Goal: Task Accomplishment & Management: Manage account settings

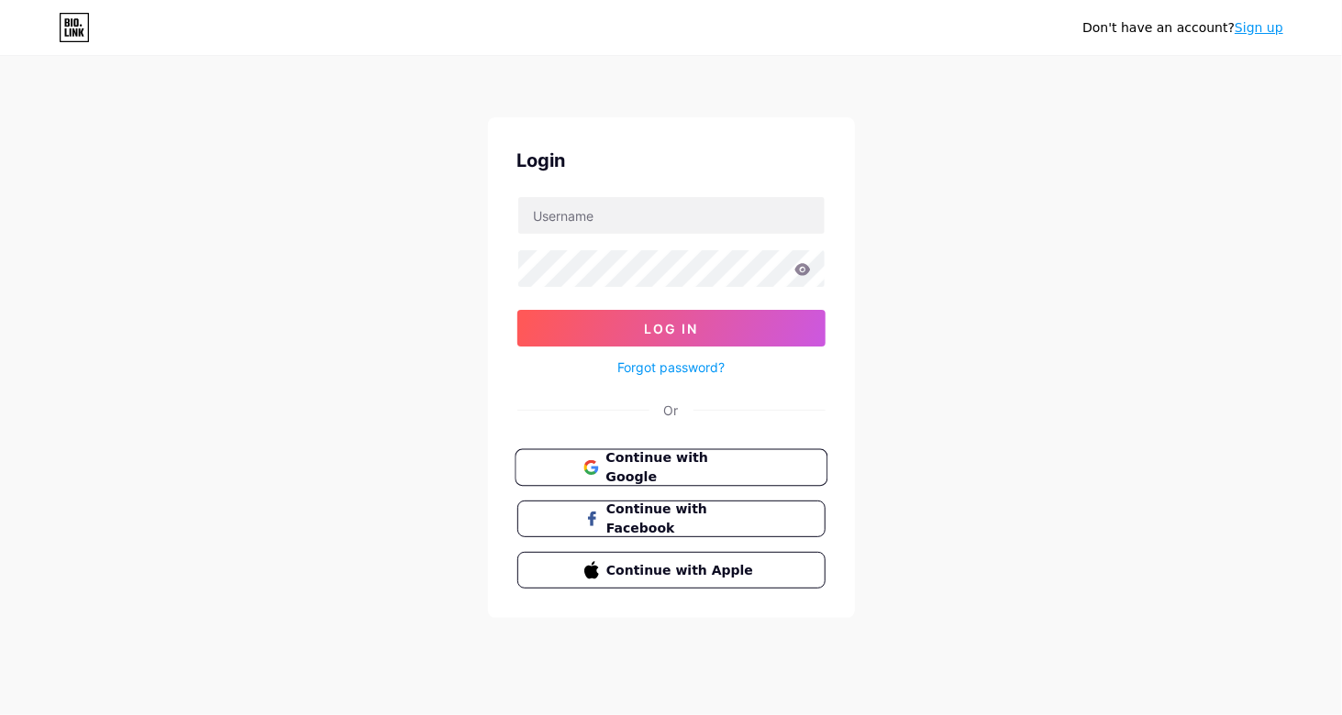
click at [686, 466] on span "Continue with Google" at bounding box center [681, 468] width 153 height 39
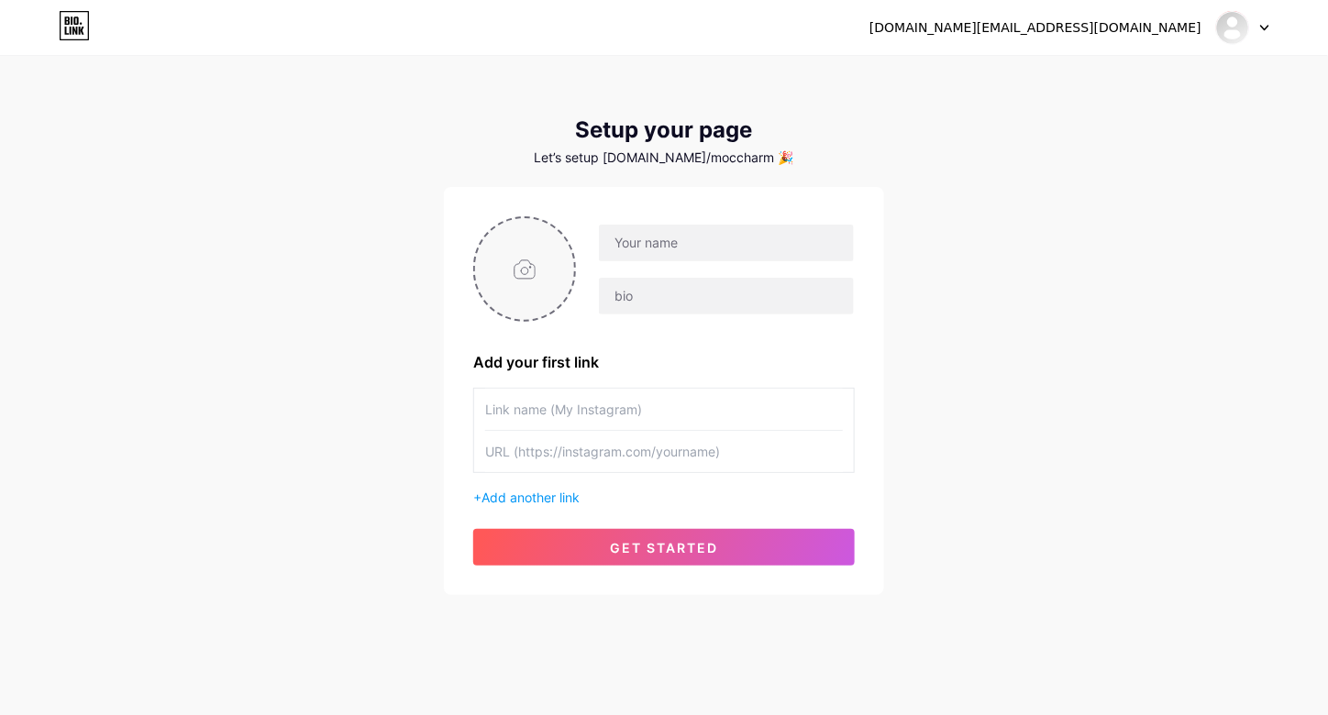
click at [523, 268] on input "file" at bounding box center [524, 269] width 99 height 102
type input "C:\fakepath\logo tổng quan 5.jpg"
click at [692, 251] on input "text" at bounding box center [726, 243] width 255 height 37
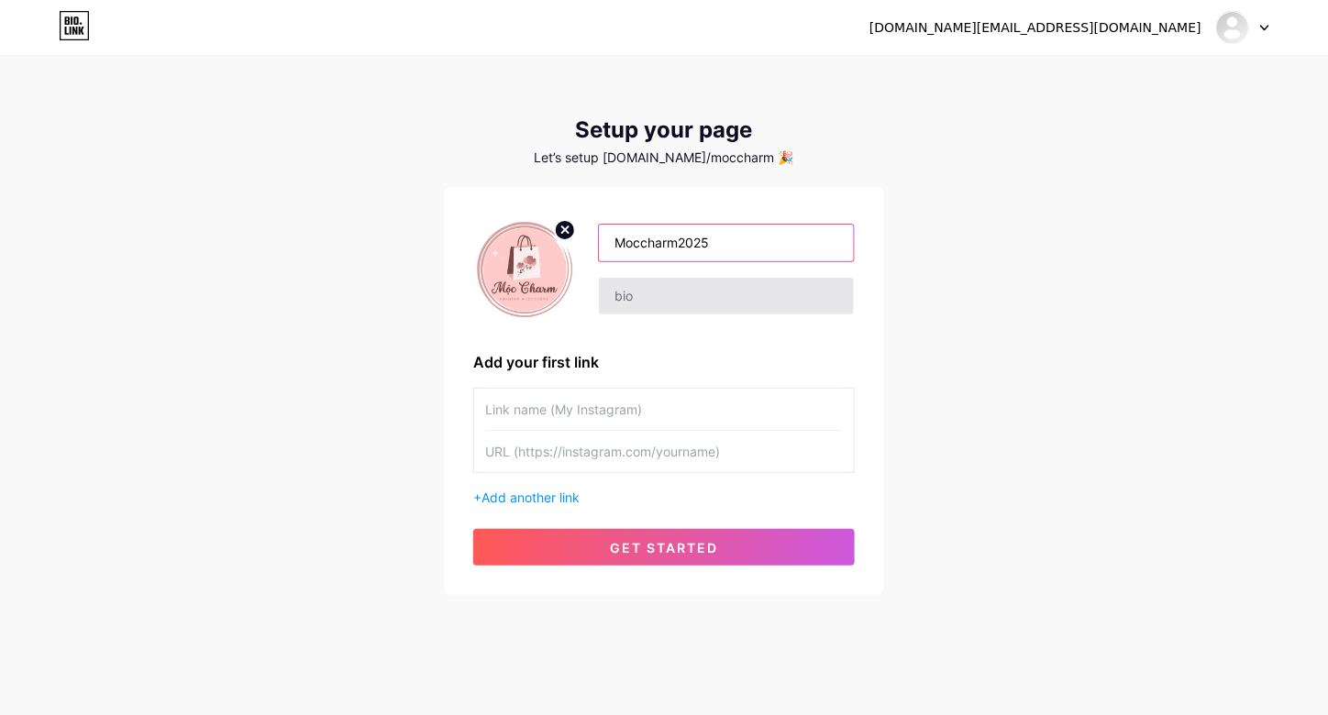
type input "Moccharm2025"
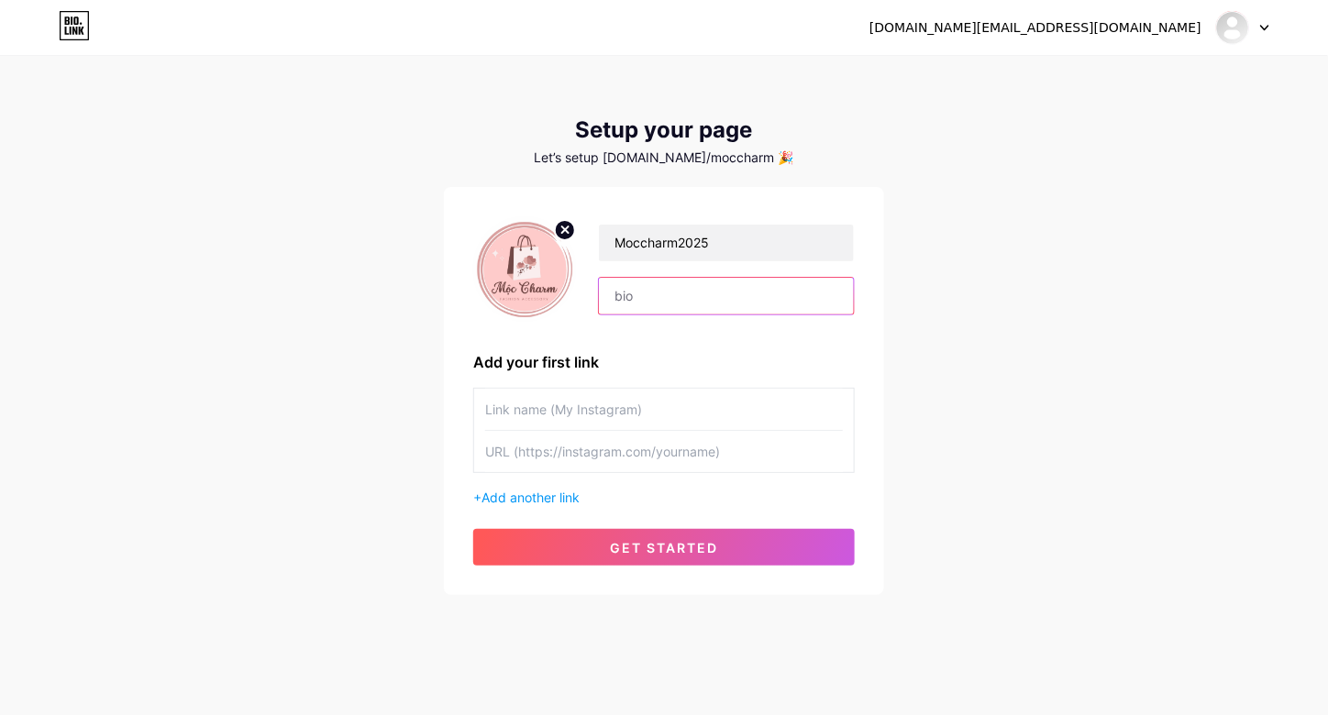
click at [672, 296] on input "text" at bounding box center [726, 296] width 255 height 37
paste input "Mộc Charm – Phụ kiện thời trang nữ trẻ trung, dễ thương, đậm chất Hàn."
type input "Mộc Charm – Phụ kiện thời trang nữ trẻ trung, dễ thương, đậm chất Hàn."
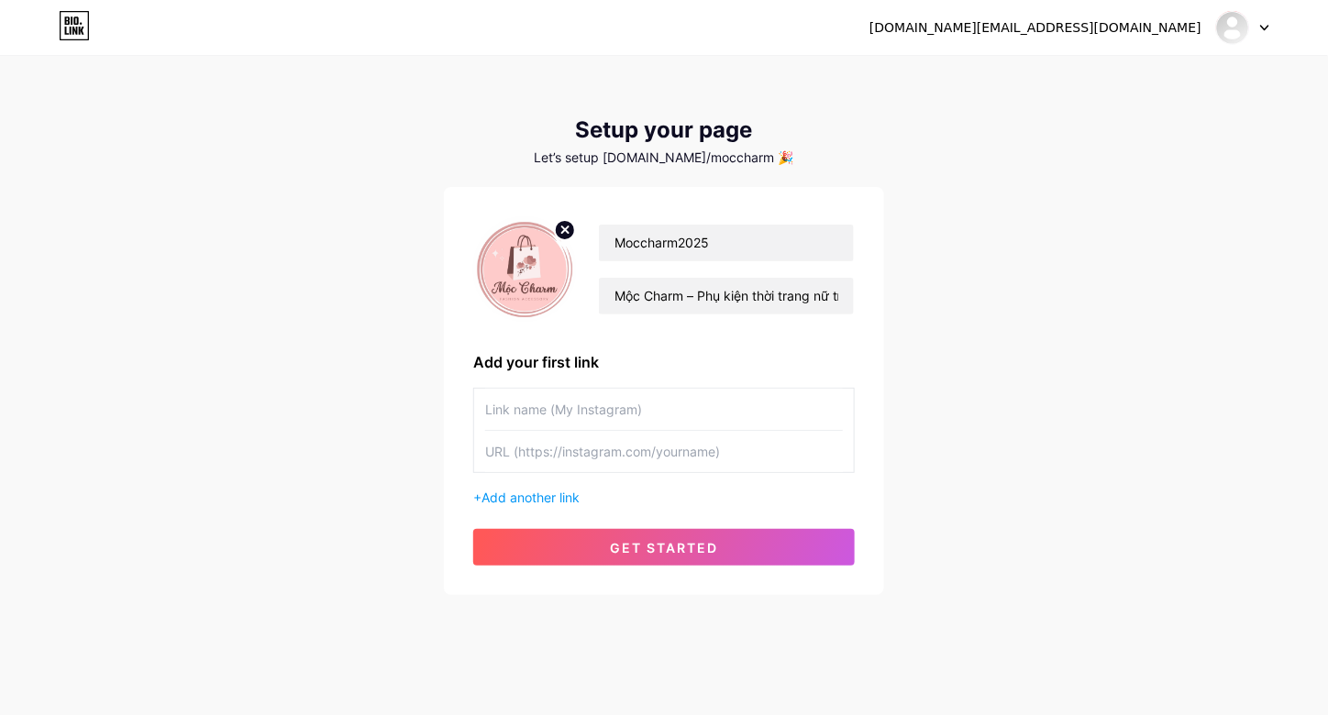
click at [628, 403] on input "text" at bounding box center [664, 409] width 358 height 41
type input "Ư"
type input "Website"
click at [571, 453] on input "text" at bounding box center [664, 451] width 358 height 41
click at [592, 461] on input "text" at bounding box center [664, 451] width 358 height 41
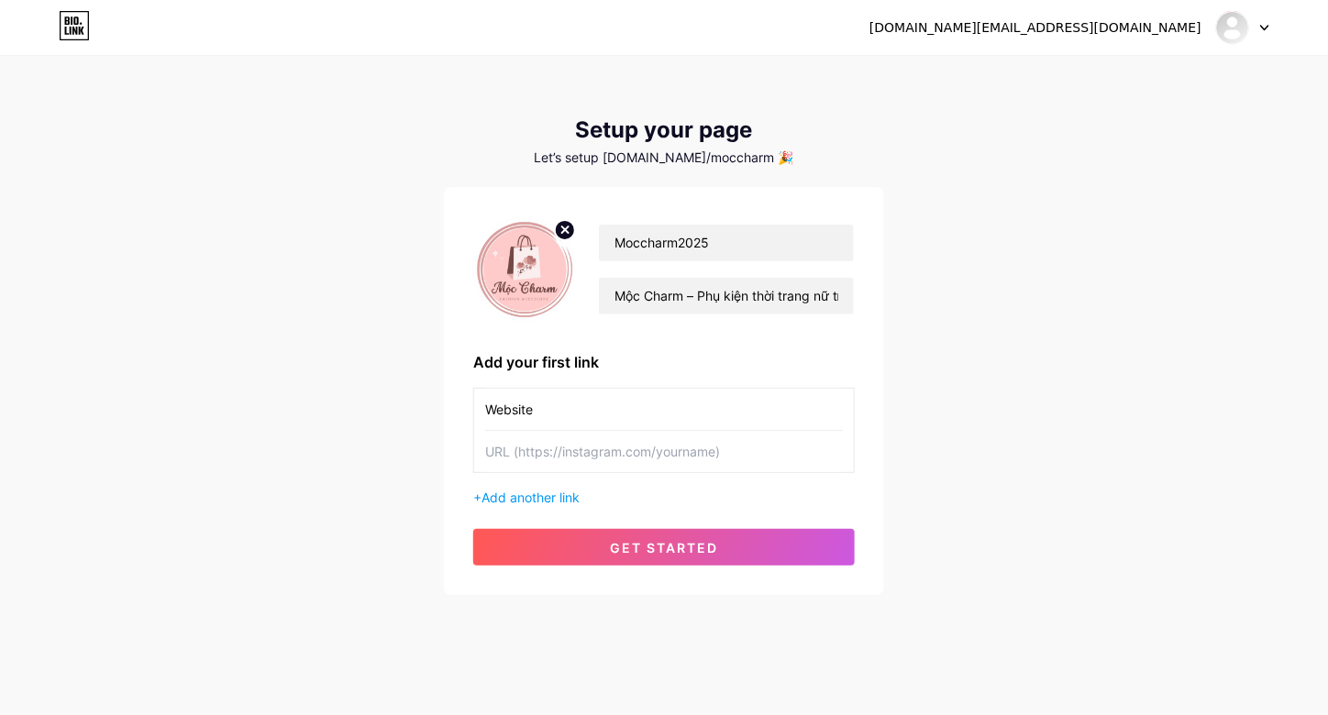
paste input "[URL][DOMAIN_NAME]"
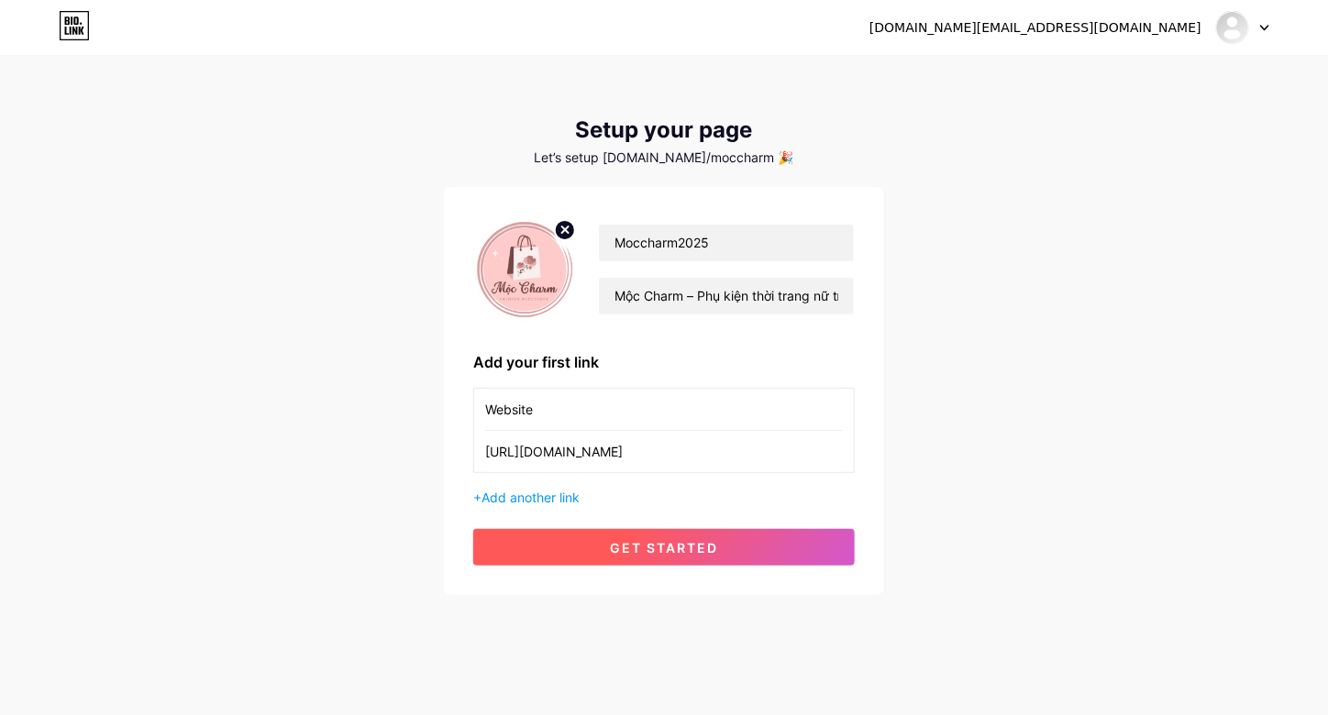
type input "[URL][DOMAIN_NAME]"
click at [611, 552] on span "get started" at bounding box center [664, 548] width 108 height 16
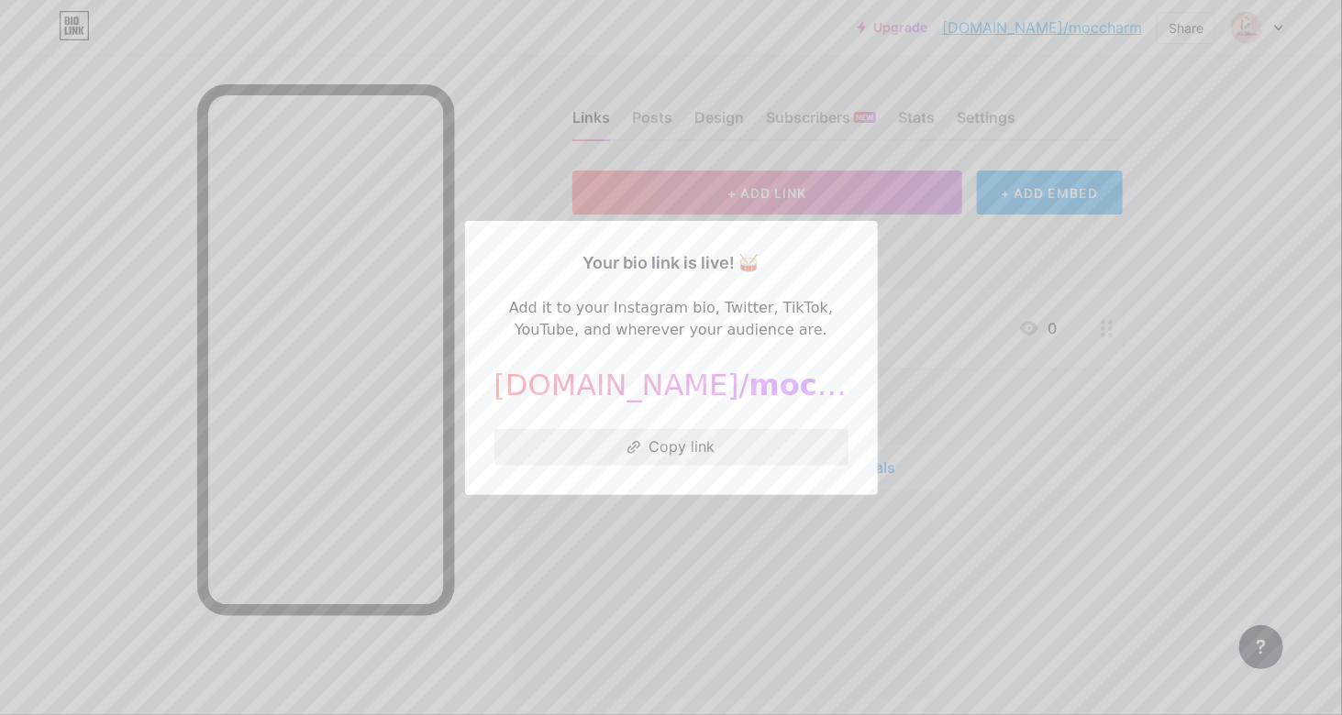
click at [728, 438] on button "Copy link" at bounding box center [671, 447] width 354 height 37
click at [703, 456] on button "Copy link" at bounding box center [671, 447] width 354 height 37
click at [676, 584] on div at bounding box center [671, 357] width 1342 height 715
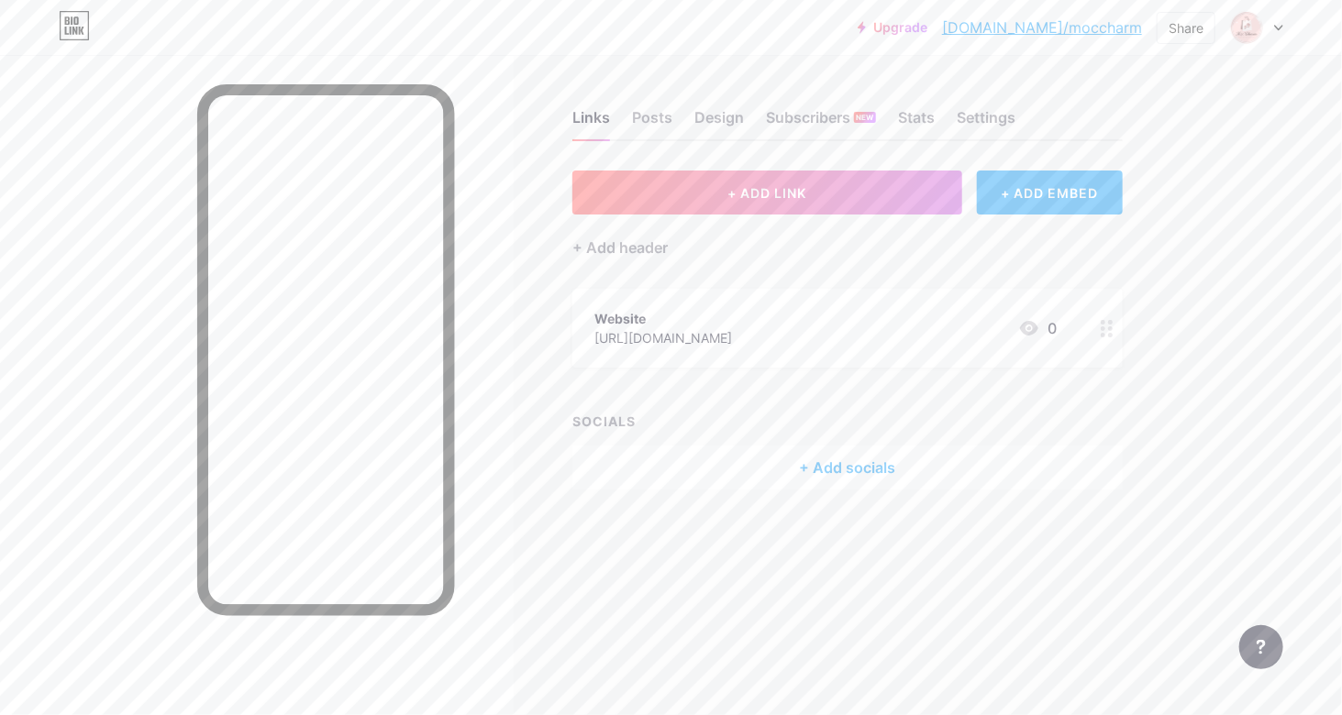
click at [683, 107] on div "Links Posts Design Subscribers NEW Stats Settings" at bounding box center [847, 109] width 550 height 64
click at [644, 116] on div "Posts" at bounding box center [652, 122] width 40 height 33
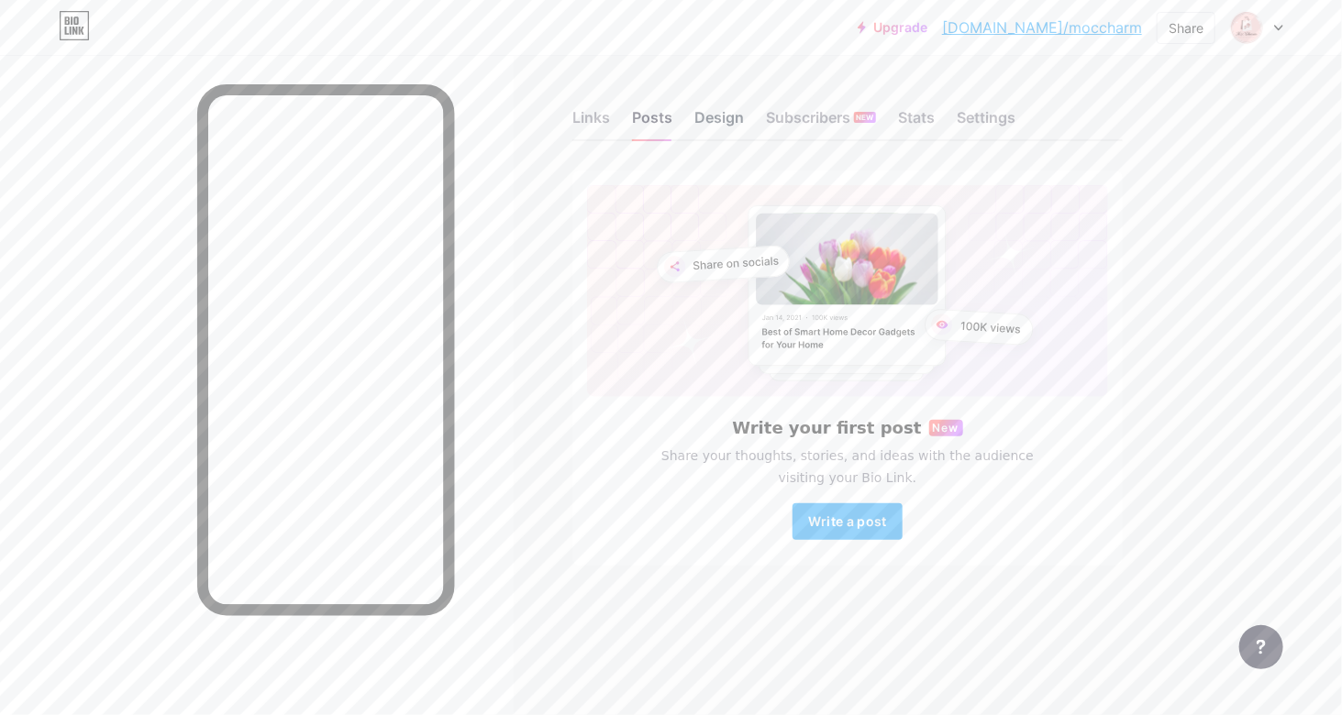
click at [715, 118] on div "Design" at bounding box center [719, 122] width 50 height 33
click at [793, 117] on div "Subscribers NEW" at bounding box center [821, 122] width 110 height 33
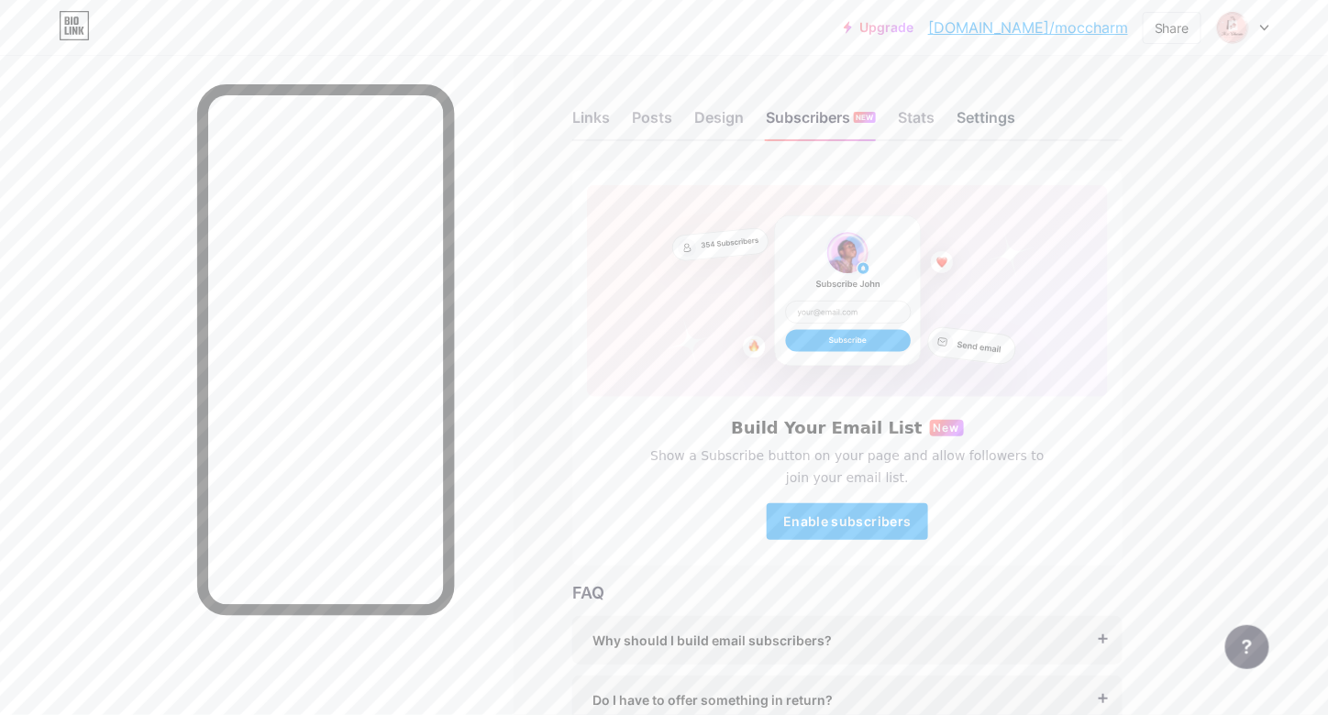
click at [991, 122] on div "Settings" at bounding box center [986, 122] width 59 height 33
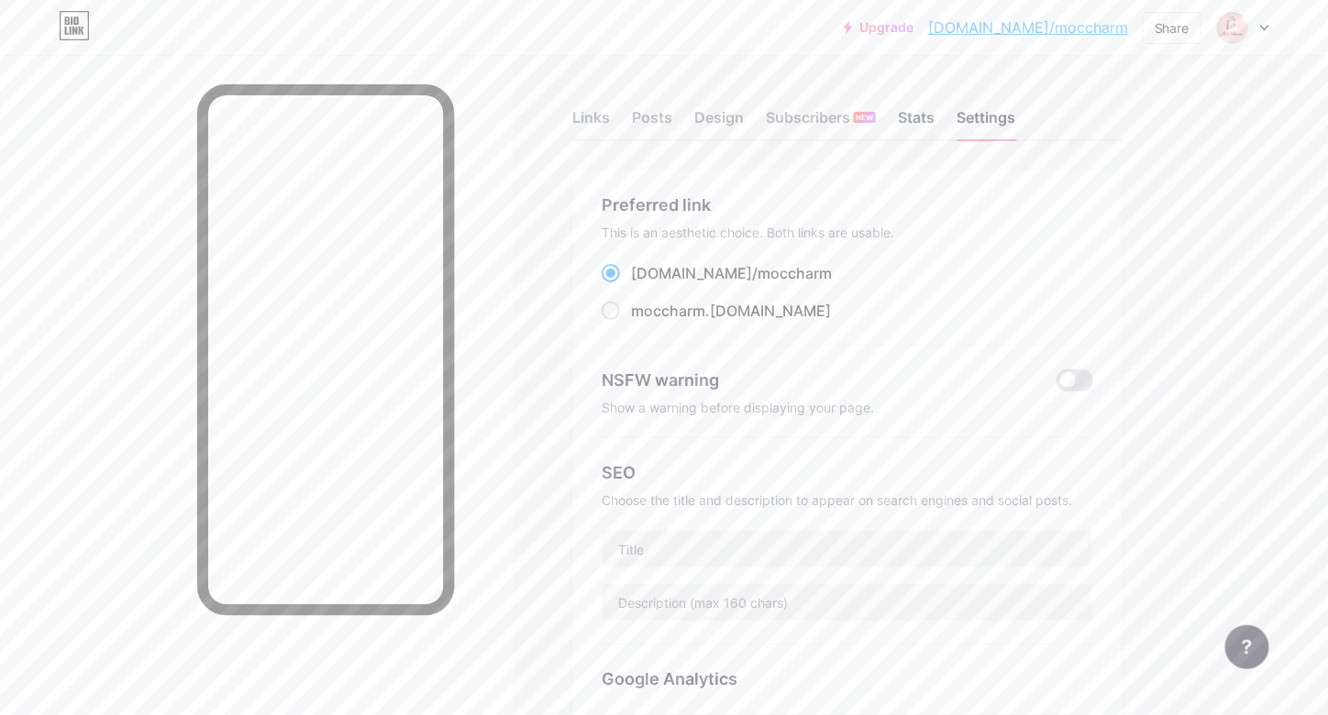
click at [927, 113] on div "Stats" at bounding box center [916, 122] width 37 height 33
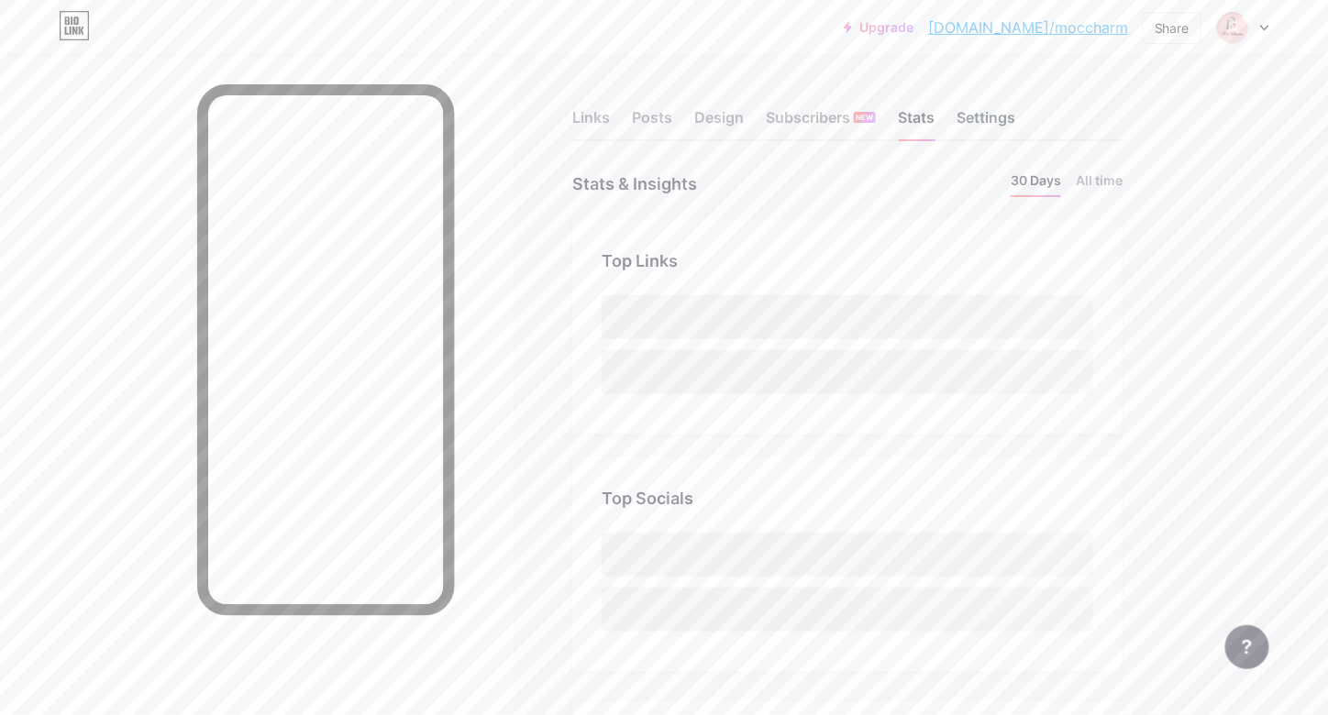
click at [986, 107] on div "Settings" at bounding box center [986, 122] width 59 height 33
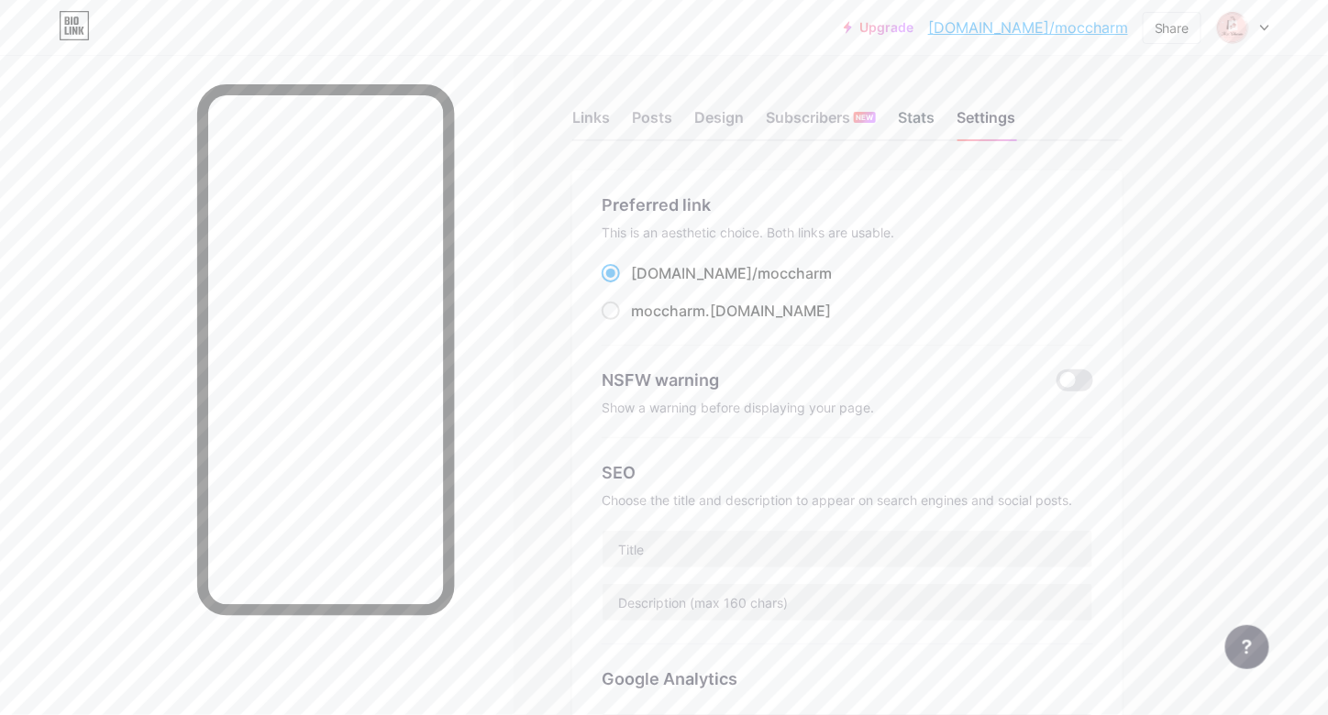
click at [912, 116] on div "Stats" at bounding box center [916, 122] width 37 height 33
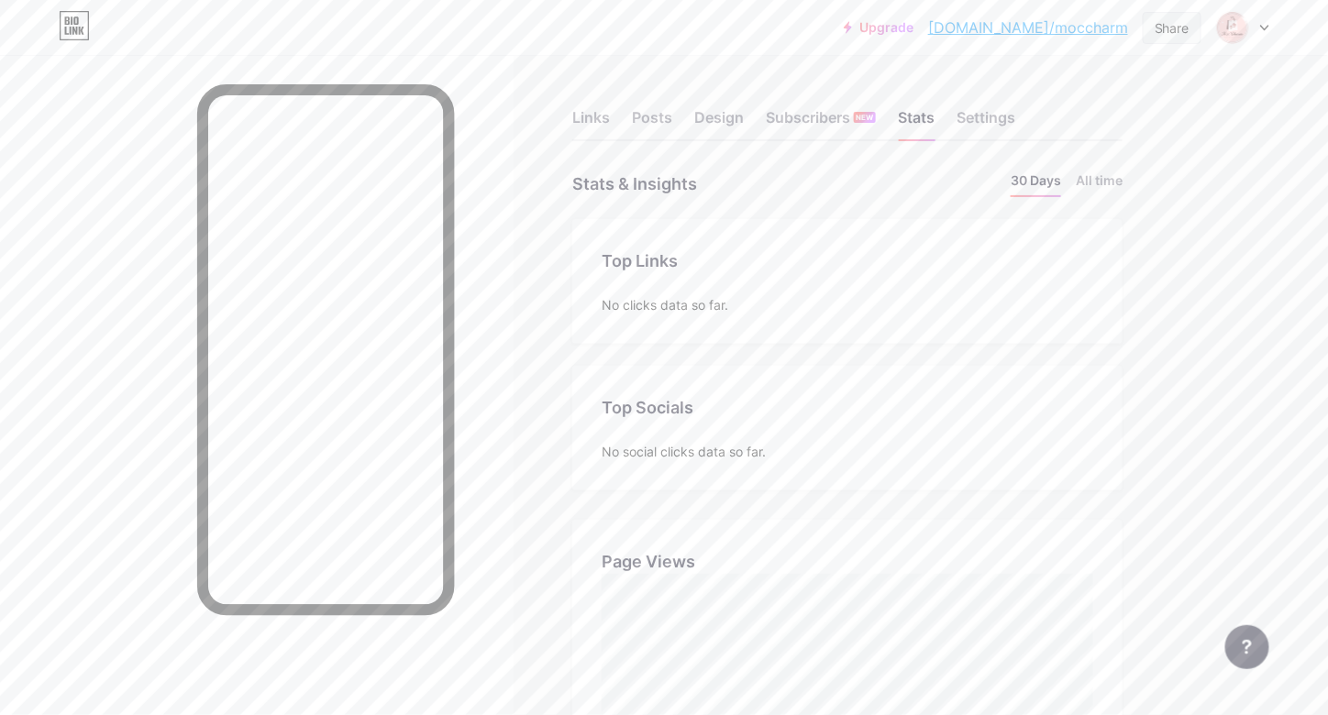
scroll to position [715, 1328]
click at [707, 126] on div "Design" at bounding box center [719, 122] width 50 height 33
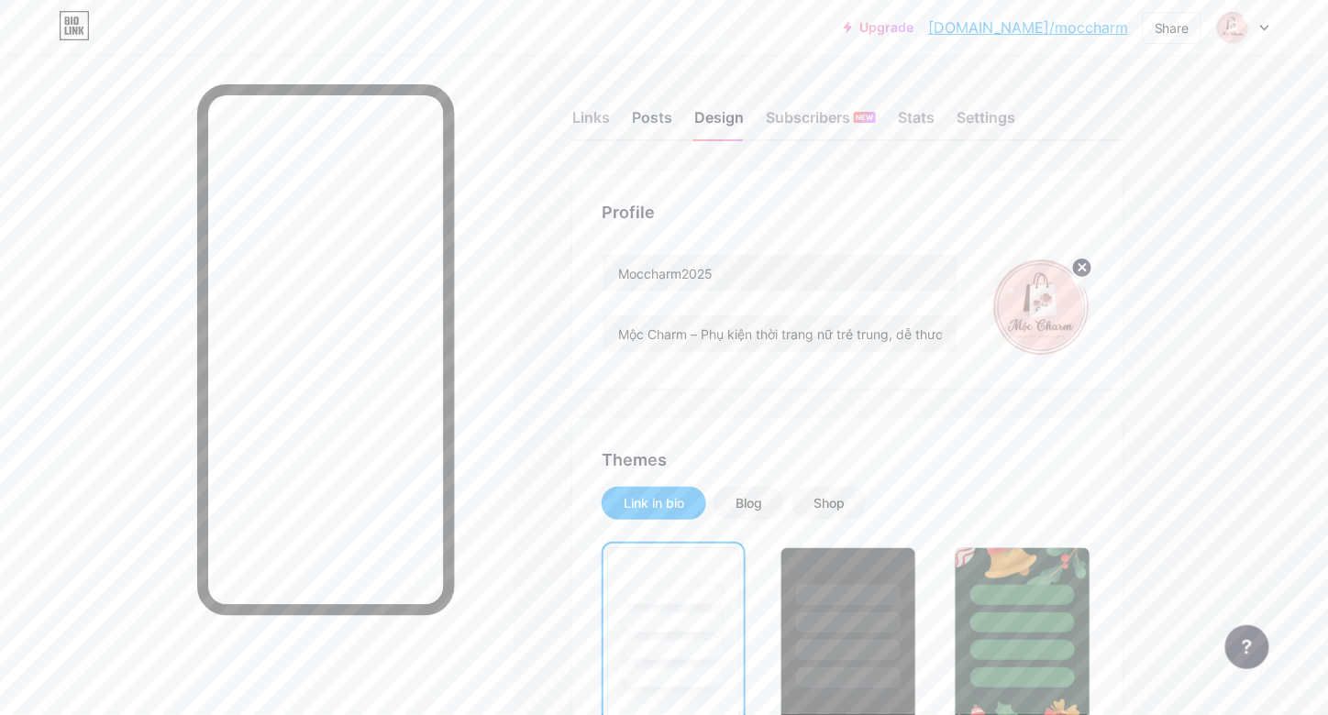
click at [660, 123] on div "Posts" at bounding box center [652, 122] width 40 height 33
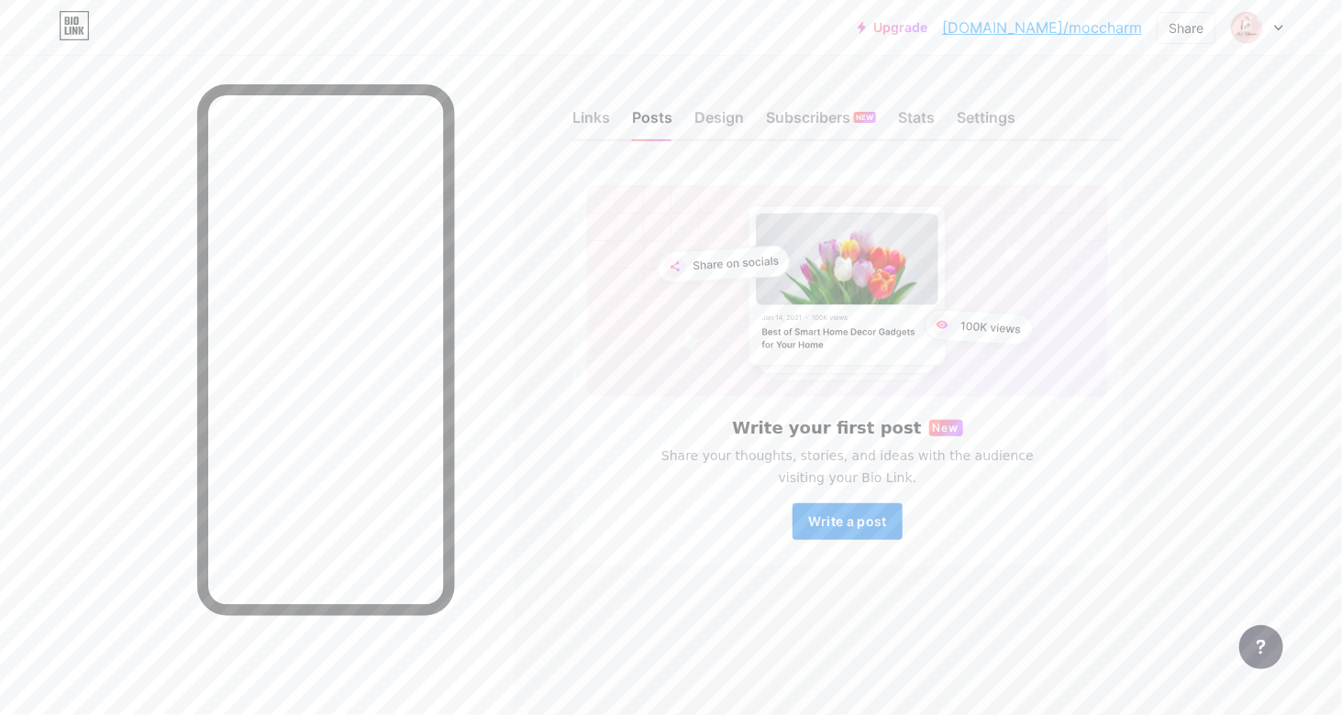
click at [867, 530] on button "Write a post" at bounding box center [848, 522] width 110 height 37
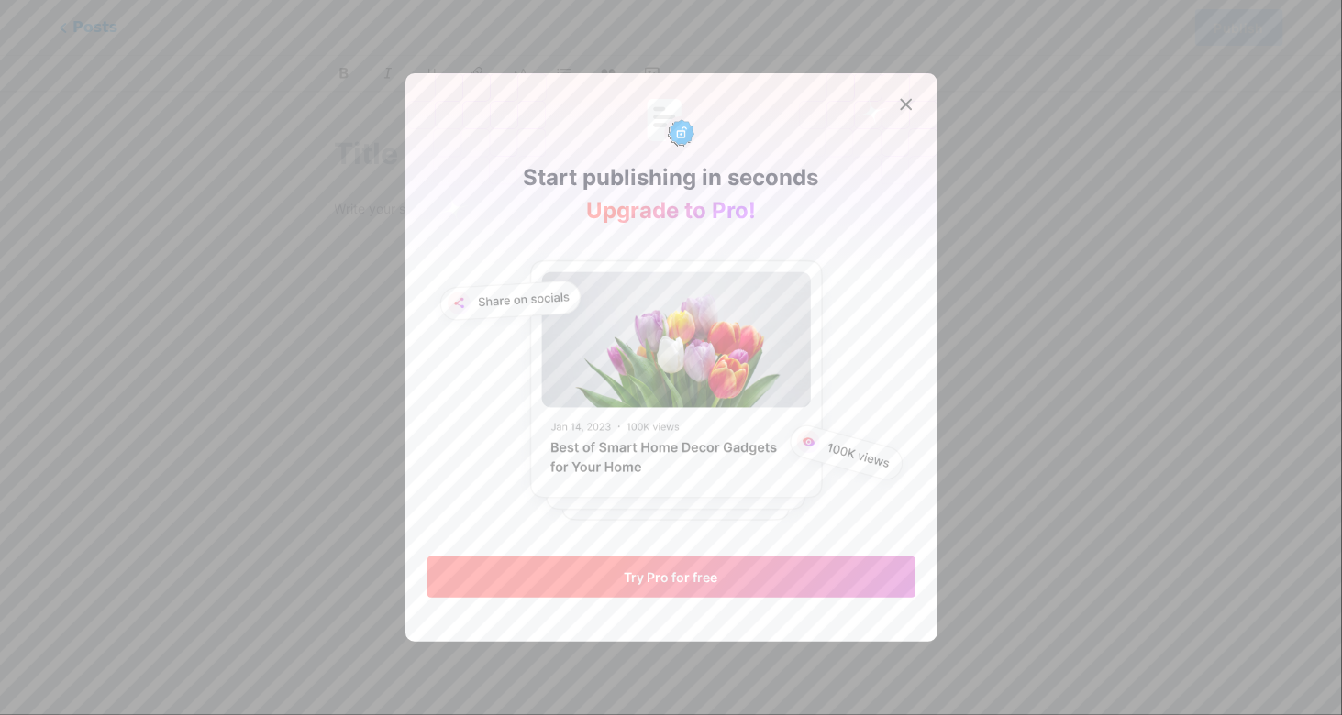
click at [754, 568] on button "Try Pro for free" at bounding box center [671, 577] width 488 height 41
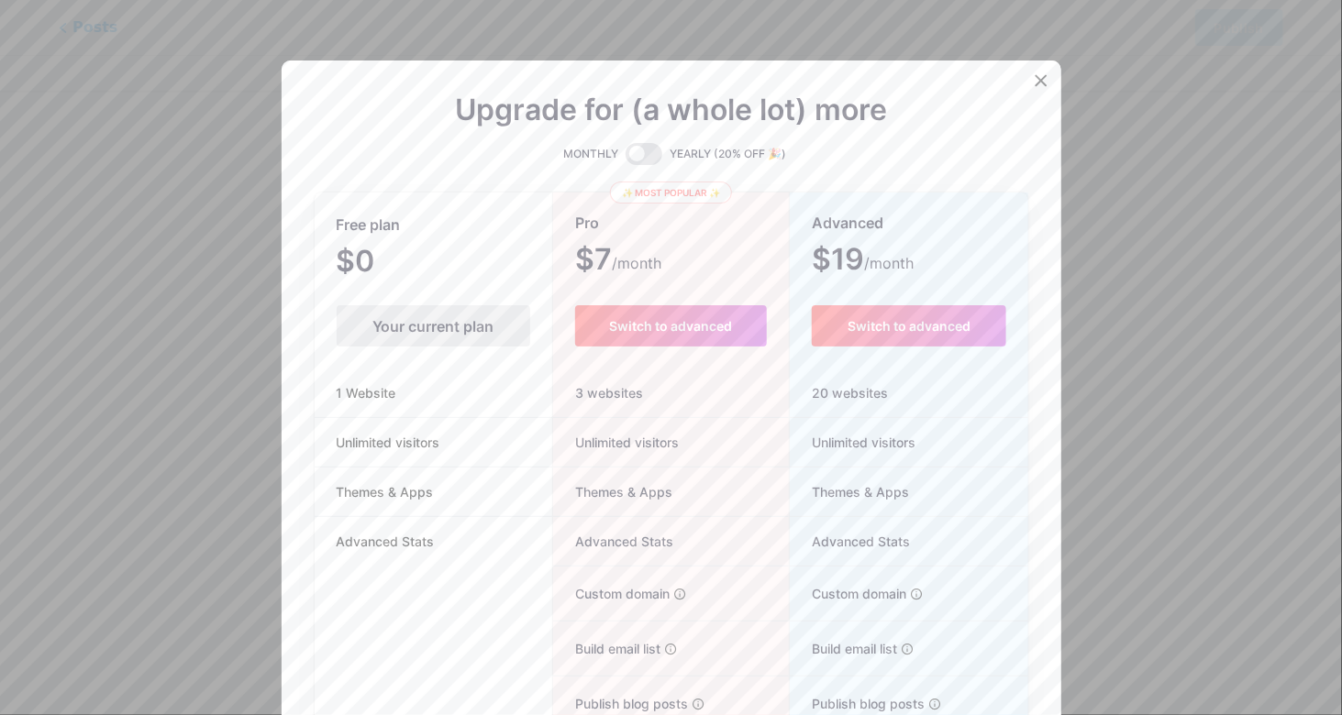
click at [449, 332] on div "Your current plan" at bounding box center [434, 325] width 194 height 41
click at [1026, 80] on div at bounding box center [1041, 80] width 33 height 33
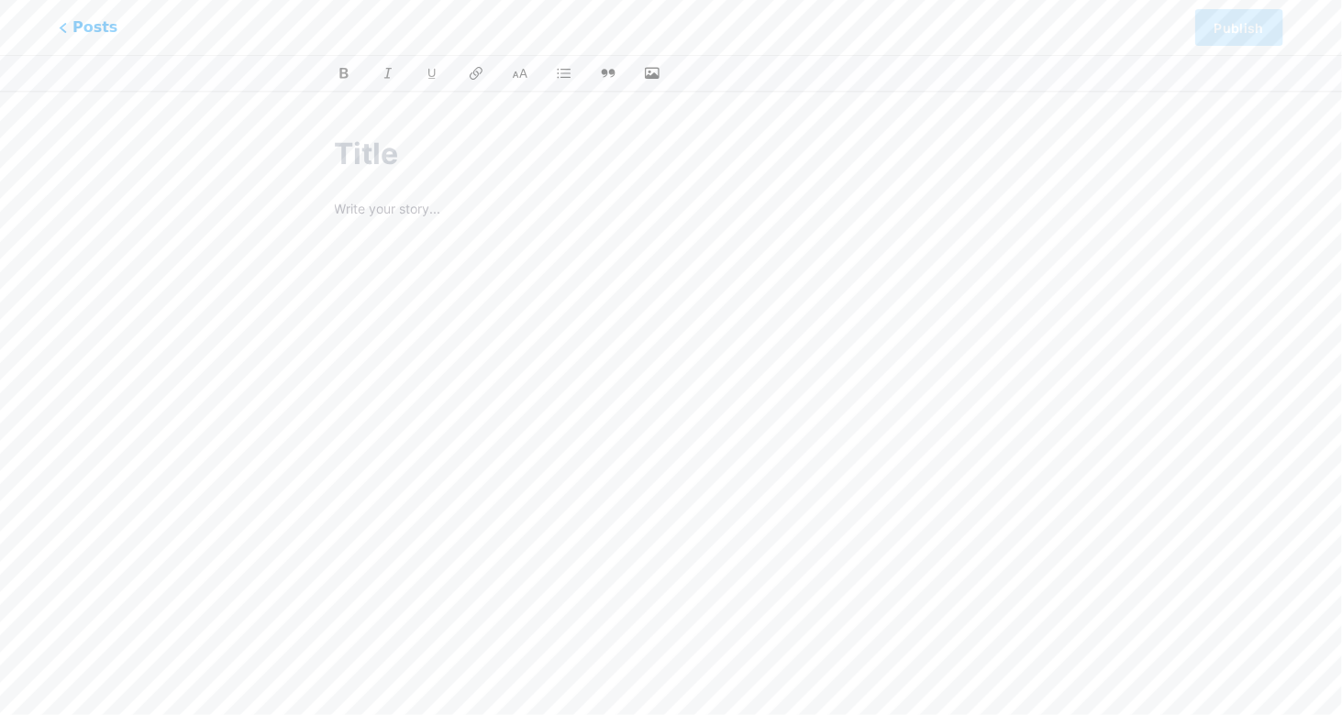
click at [397, 160] on input "text" at bounding box center [671, 154] width 673 height 44
type input "Kính"
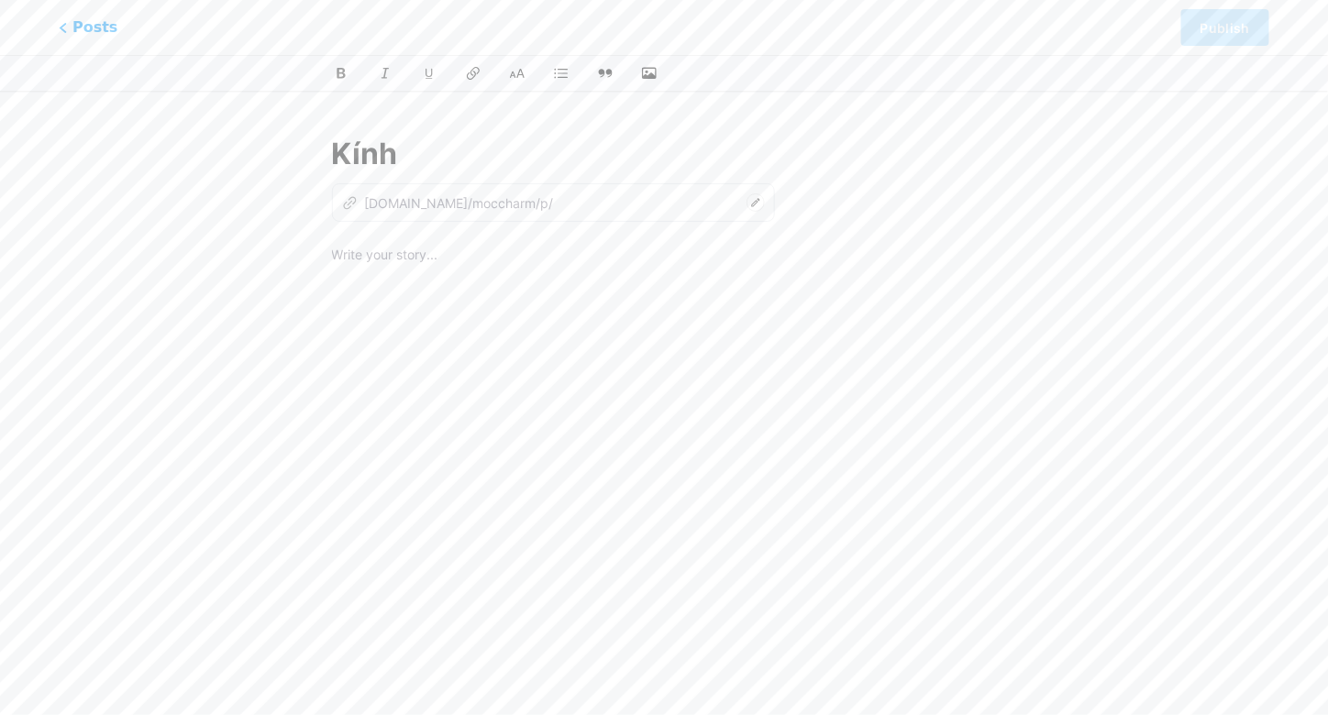
type input "kinh"
type input "Kính m"
type input "kinh-m"
type input "Kính mắt"
type input "kinh-mat"
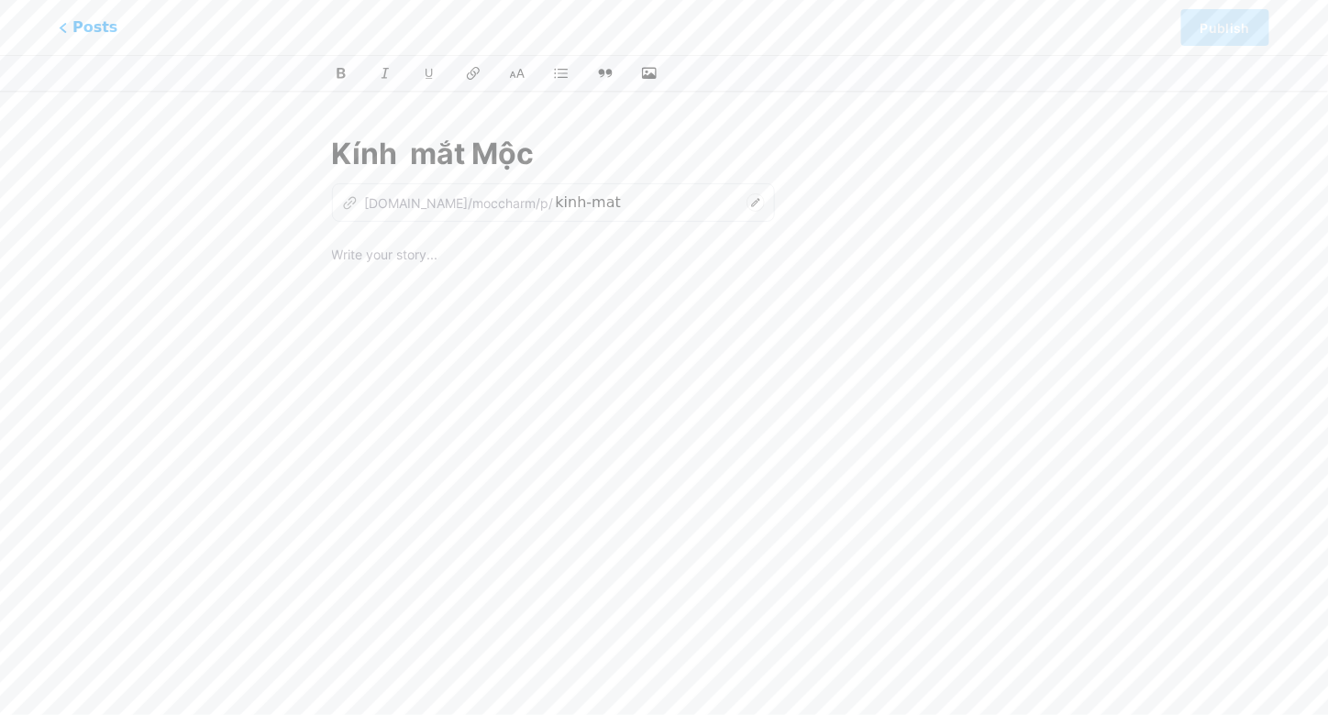
type input "Kính mắt Mộc"
type input "kinh-mat-moc"
type input "Kính mắt Mộc Cha"
type input "kinh-mat-moc-ch"
type input "Kính mắt Mộc Chả"
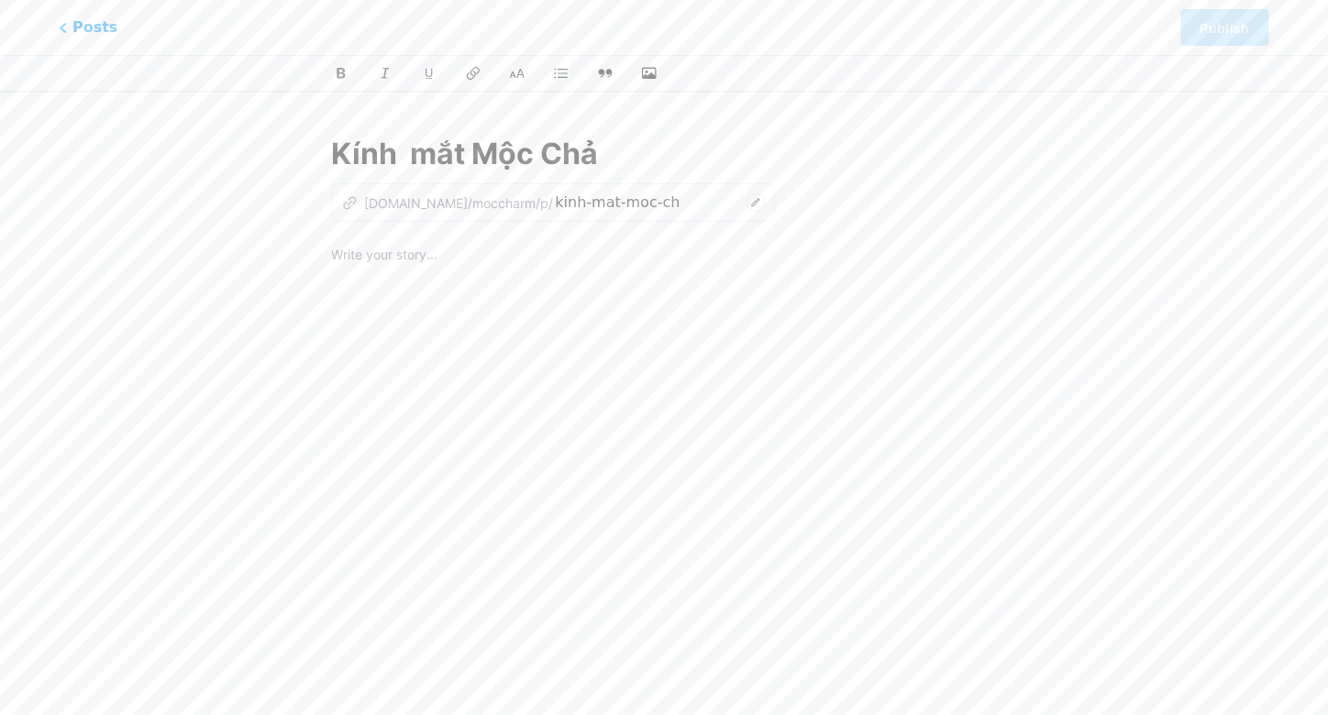
type input "kinh-mat-moc-cha"
type input "Kính mắt Mộc Charm"
type input "kinh-mat-moc-charm"
type input "Kính mắt Mộc Charm"
click at [447, 238] on div "Kính mắt Mộc Charm z [DOMAIN_NAME]/moccharm/p/ kinh-mat-moc-charm" at bounding box center [664, 421] width 716 height 622
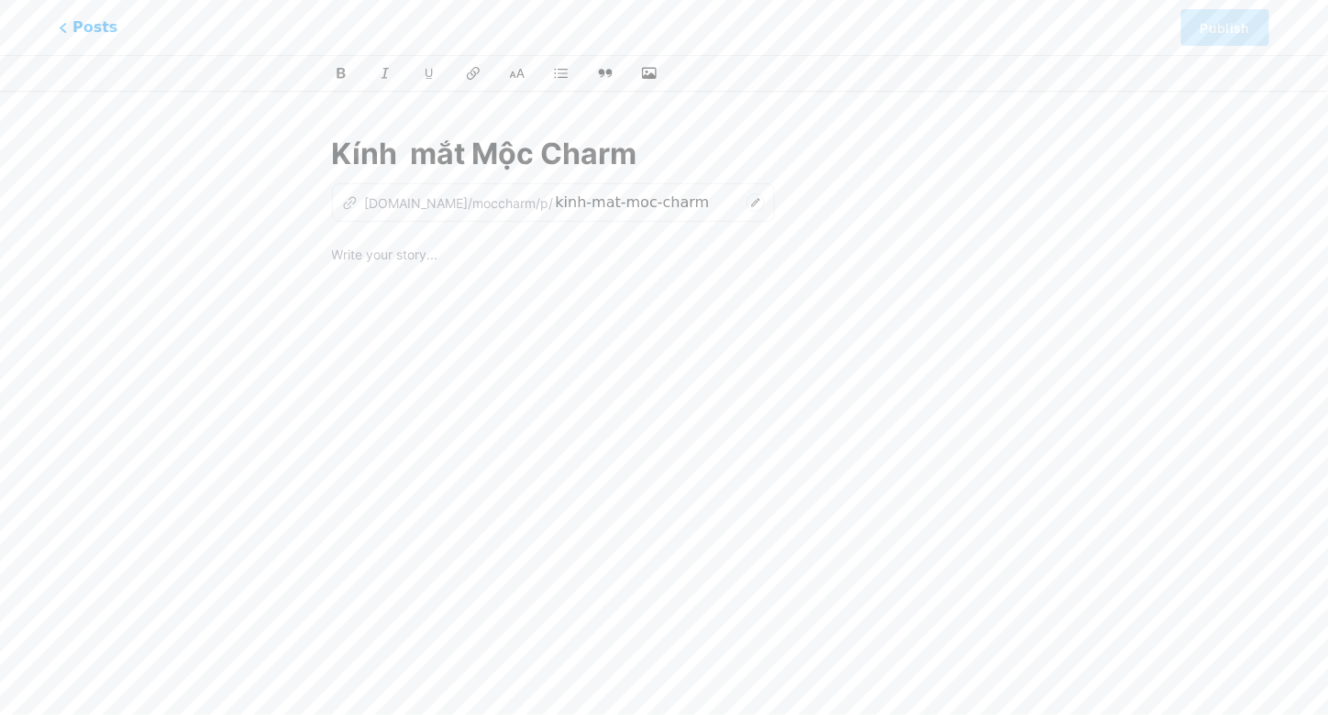
click at [433, 258] on p at bounding box center [664, 257] width 665 height 26
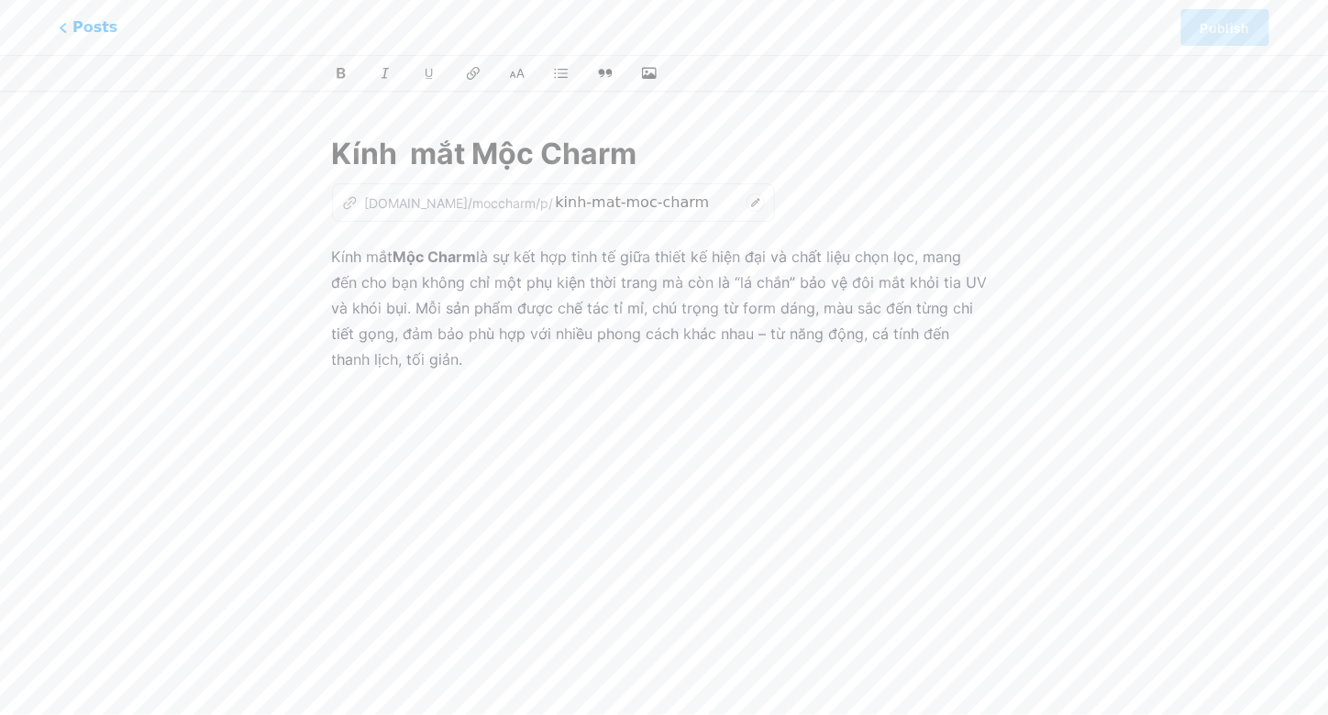
drag, startPoint x: 446, startPoint y: 353, endPoint x: 327, endPoint y: 252, distance: 155.5
click at [327, 252] on div "Kính mắt Mộc Charm z [DOMAIN_NAME]/moccharm/p/ kinh-mat-moc-charm Kính mắt Mộc …" at bounding box center [664, 421] width 716 height 622
click at [275, 152] on div "Kính mắt Mộc Charm z [DOMAIN_NAME]/moccharm/p/ kinh-mat-moc-charm Kính mắt Mộc …" at bounding box center [664, 421] width 797 height 622
click at [471, 369] on p "Kính mắt Mộc Charm là sự kết hợp tinh tế giữa thiết kế hiện đại và chất liệu ch…" at bounding box center [664, 308] width 665 height 128
click at [651, 72] on icon "button" at bounding box center [649, 73] width 18 height 18
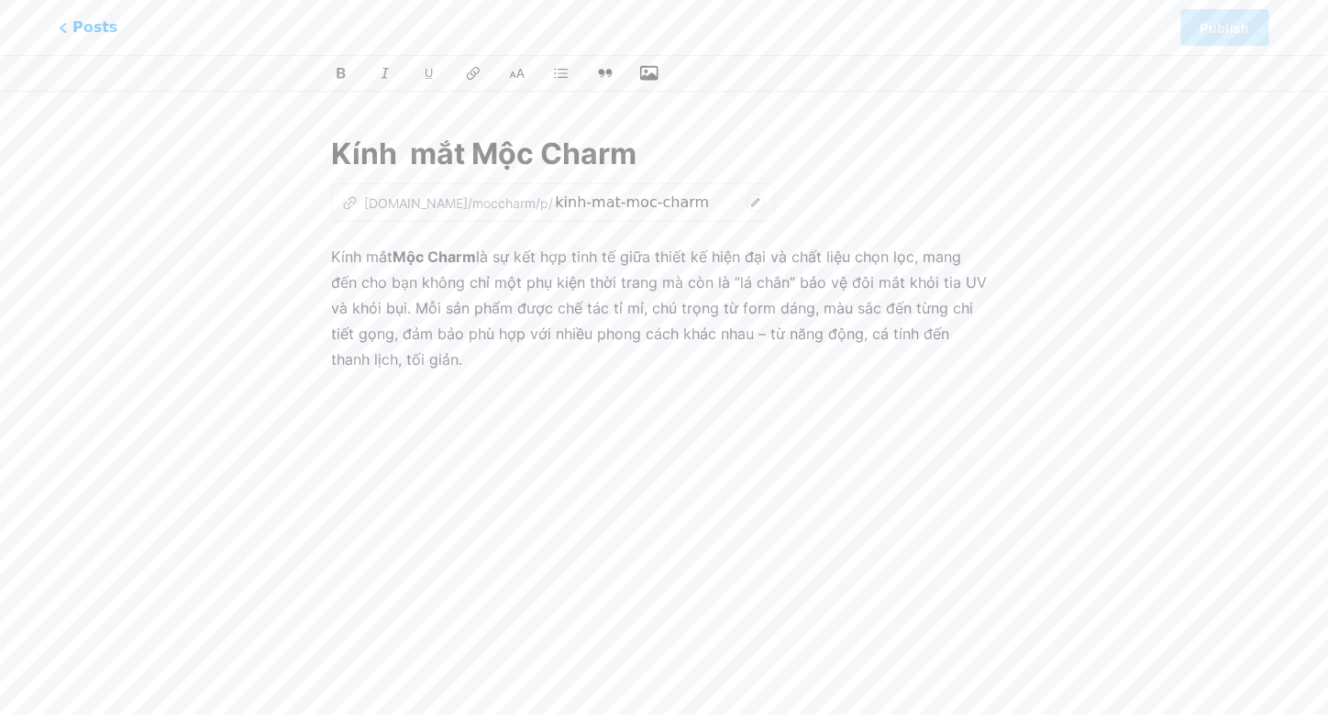
click at [0, 0] on input "file" at bounding box center [0, 0] width 0 height 0
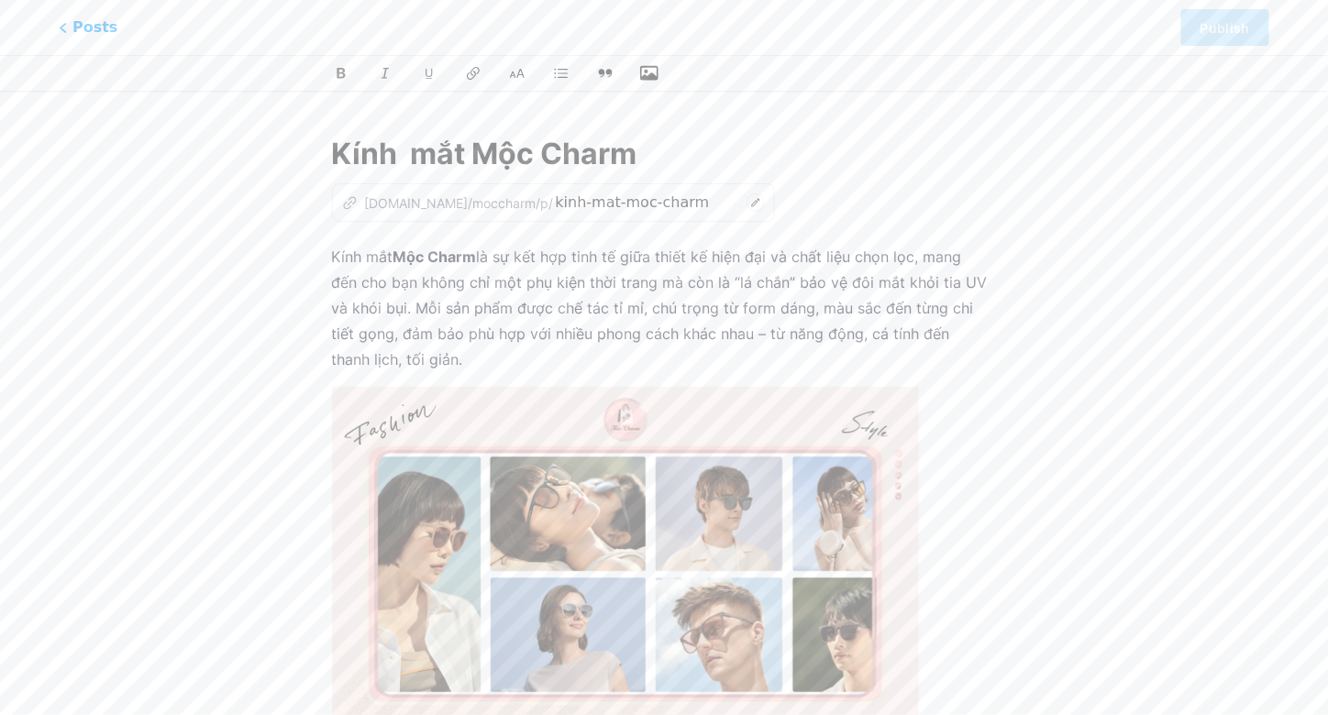
click at [751, 205] on icon at bounding box center [755, 202] width 8 height 8
drag, startPoint x: 642, startPoint y: 204, endPoint x: 493, endPoint y: 213, distance: 148.9
click at [493, 213] on div "z [DOMAIN_NAME]/moccharm/p/ kinh-mat-moc-charm" at bounding box center [544, 202] width 425 height 39
click at [747, 202] on icon at bounding box center [756, 203] width 18 height 18
paste input "[URL][DOMAIN_NAME]"
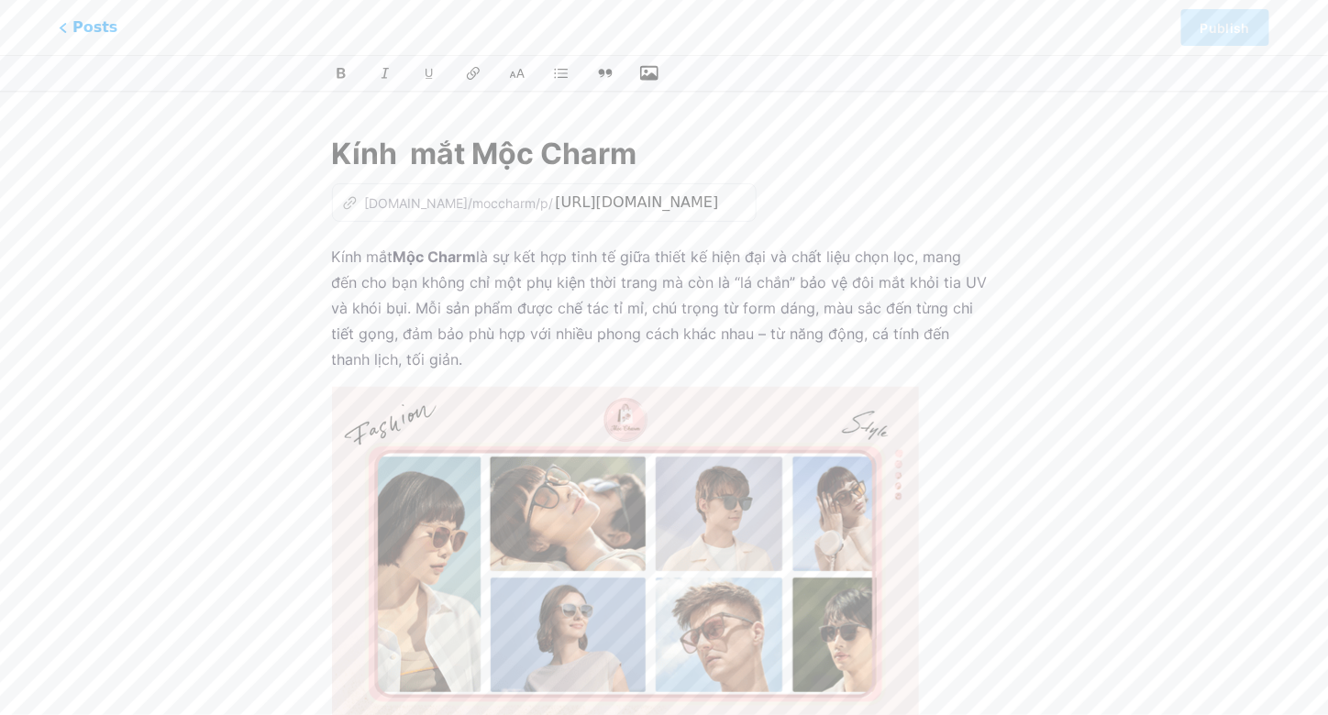
click at [741, 173] on input "Kính mắt Mộc Charm" at bounding box center [664, 154] width 665 height 44
type input "httpsmoccharmcomkinh-mat-thoi-trang-kinh-mat-meo-sang-chanh"
drag, startPoint x: 393, startPoint y: 304, endPoint x: 459, endPoint y: 352, distance: 82.0
click at [459, 352] on p "Kính mắt Mộc Charm là sự kết hợp tinh tế giữa thiết kế hiện đại và chất liệu ch…" at bounding box center [664, 308] width 665 height 128
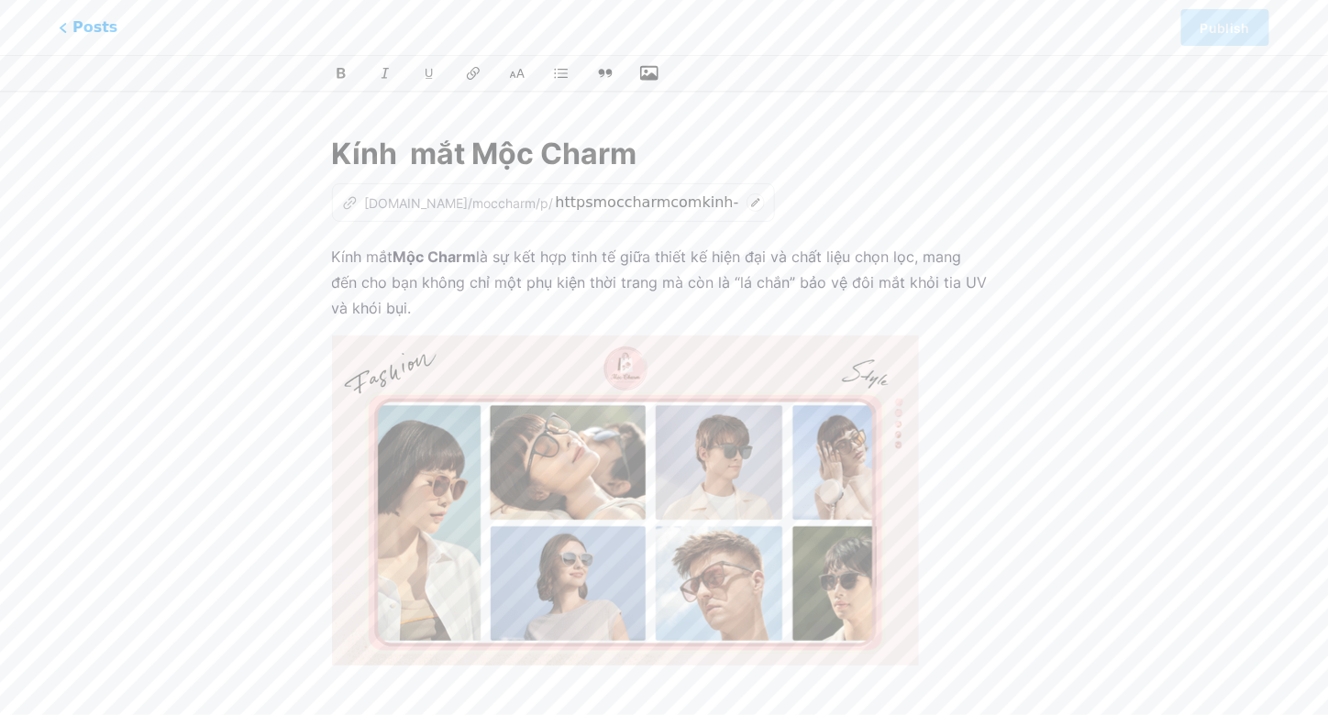
click at [464, 143] on input "Kính mắt Mộc Charm" at bounding box center [664, 154] width 665 height 44
drag, startPoint x: 653, startPoint y: 152, endPoint x: 264, endPoint y: 181, distance: 390.0
click at [264, 181] on div "This feature is only available for Pro users. Try Pro for free Posts Publish Kí…" at bounding box center [664, 434] width 1328 height 648
type input "Kính mắt"
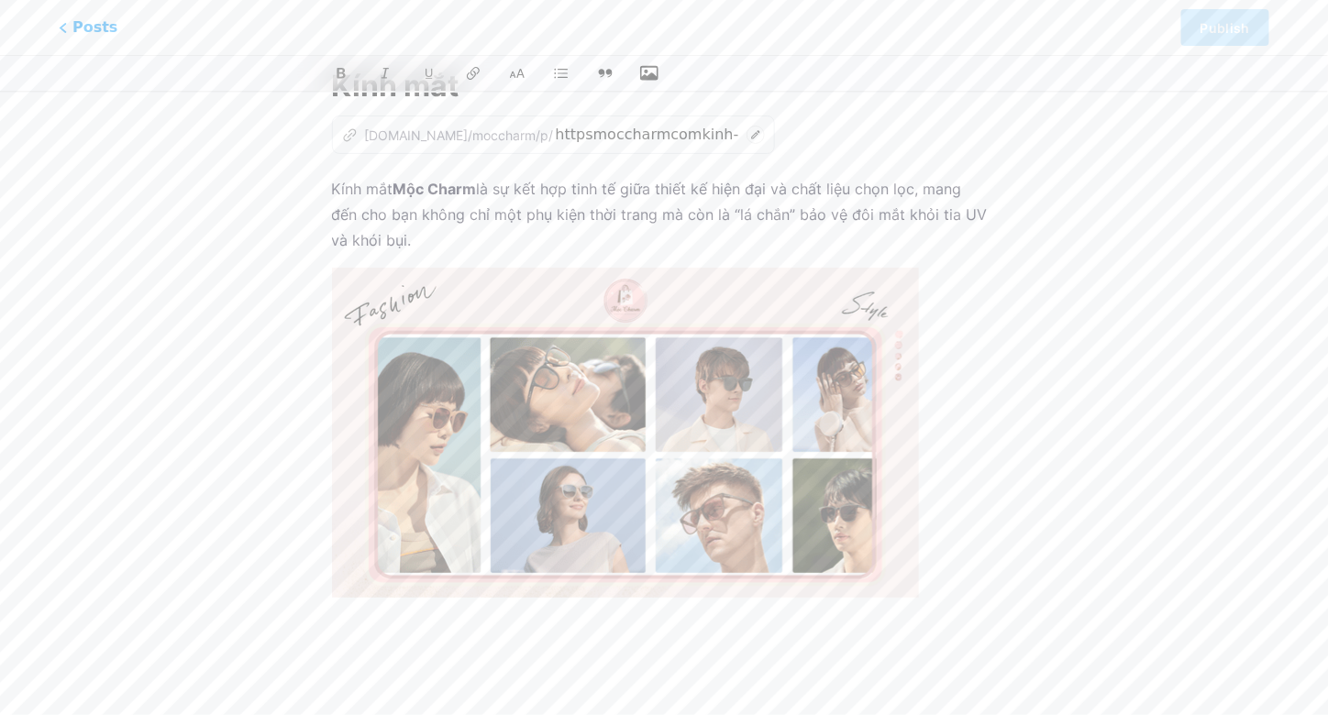
scroll to position [71, 0]
click at [663, 425] on img at bounding box center [625, 430] width 587 height 330
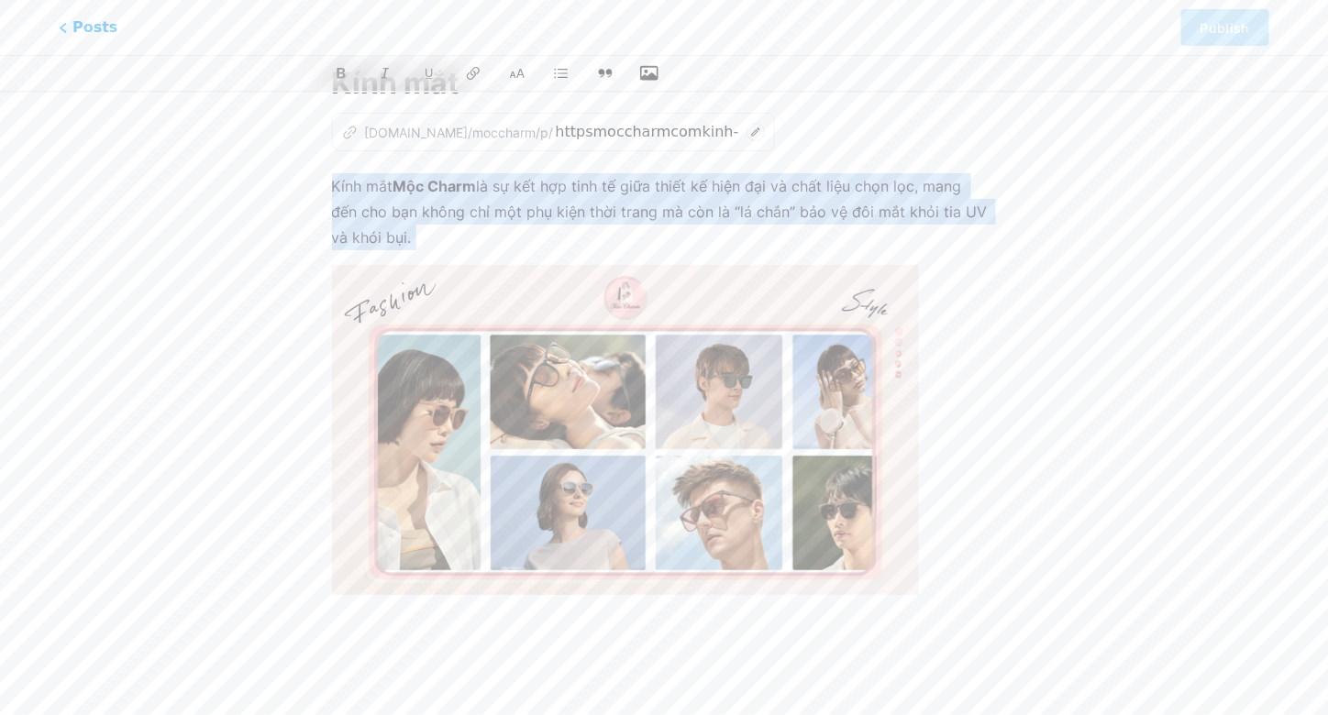
drag, startPoint x: 597, startPoint y: 350, endPoint x: 579, endPoint y: 439, distance: 90.8
click at [579, 439] on img at bounding box center [625, 430] width 587 height 330
click at [576, 441] on img at bounding box center [625, 430] width 587 height 330
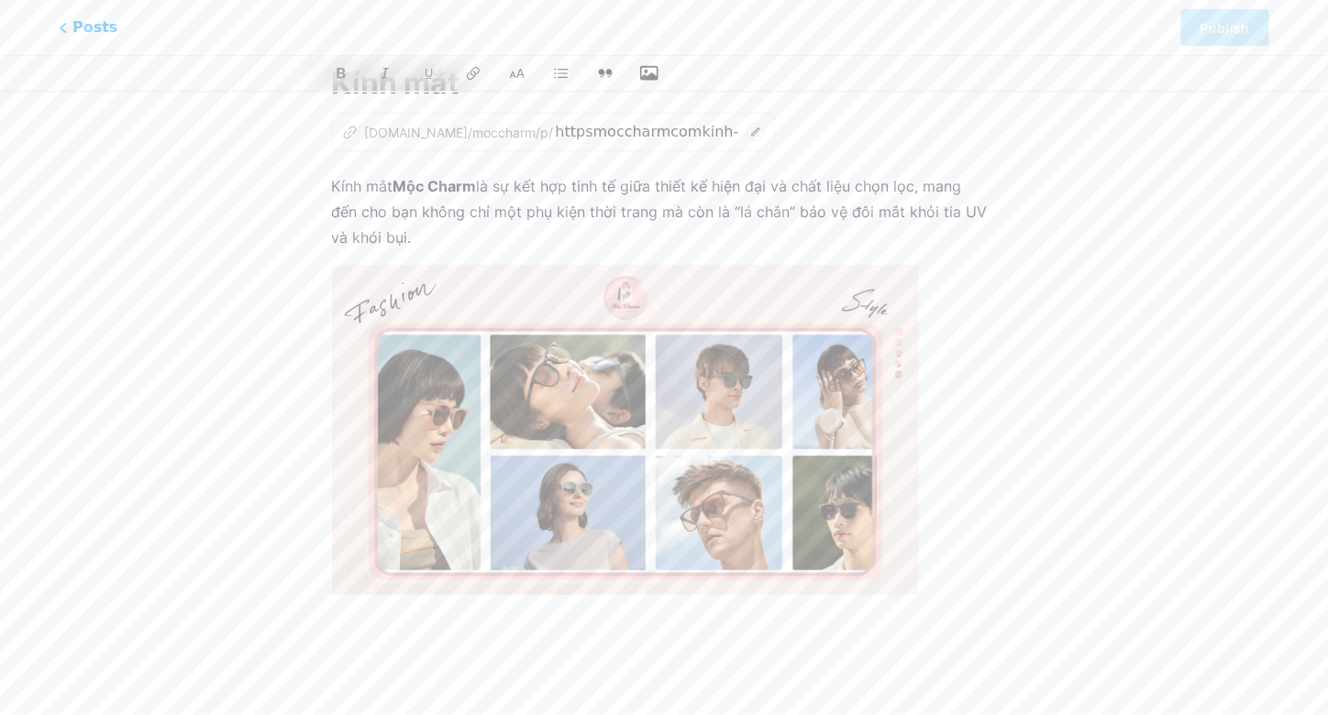
click at [411, 248] on p "Kính mắt Mộc Charm là sự kết hợp tinh tế giữa thiết kế hiện đại và chất liệu ch…" at bounding box center [664, 211] width 665 height 77
click at [440, 306] on img at bounding box center [625, 430] width 587 height 330
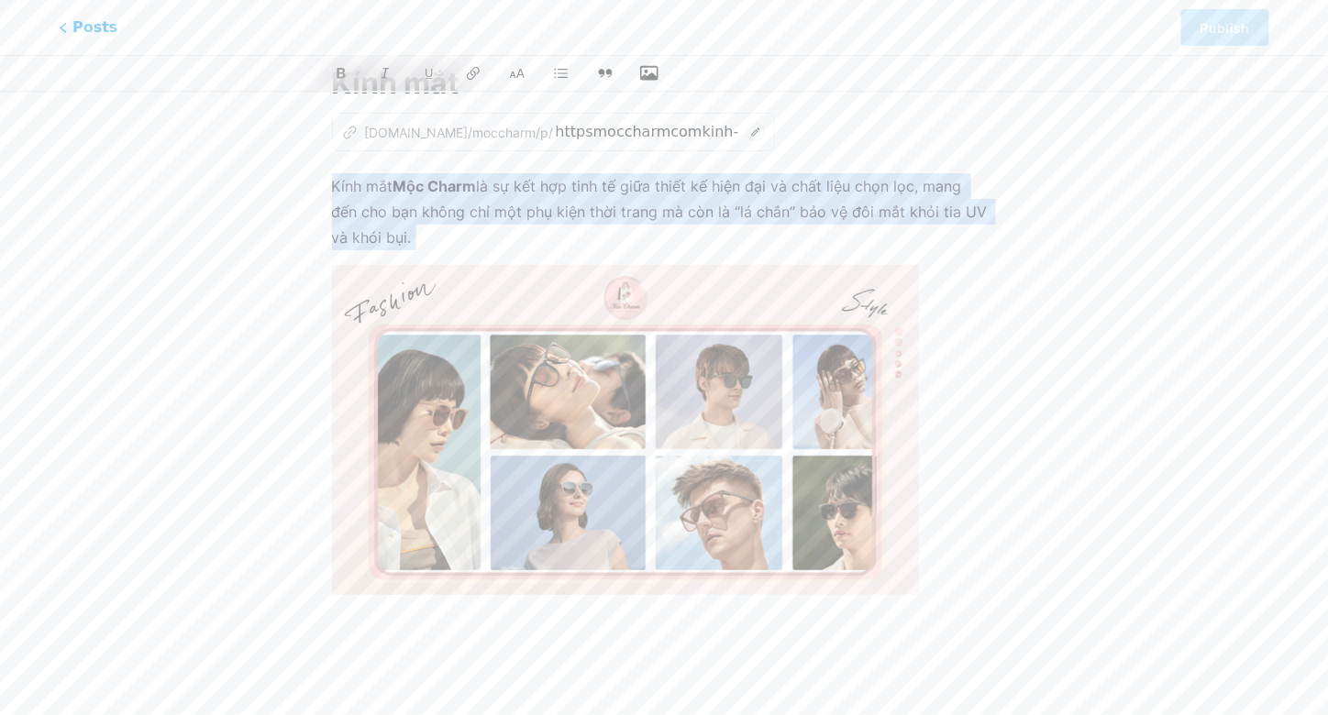
click at [440, 306] on img at bounding box center [625, 430] width 587 height 330
click at [644, 79] on icon "button" at bounding box center [649, 73] width 18 height 15
click at [0, 0] on input "file" at bounding box center [0, 0] width 0 height 0
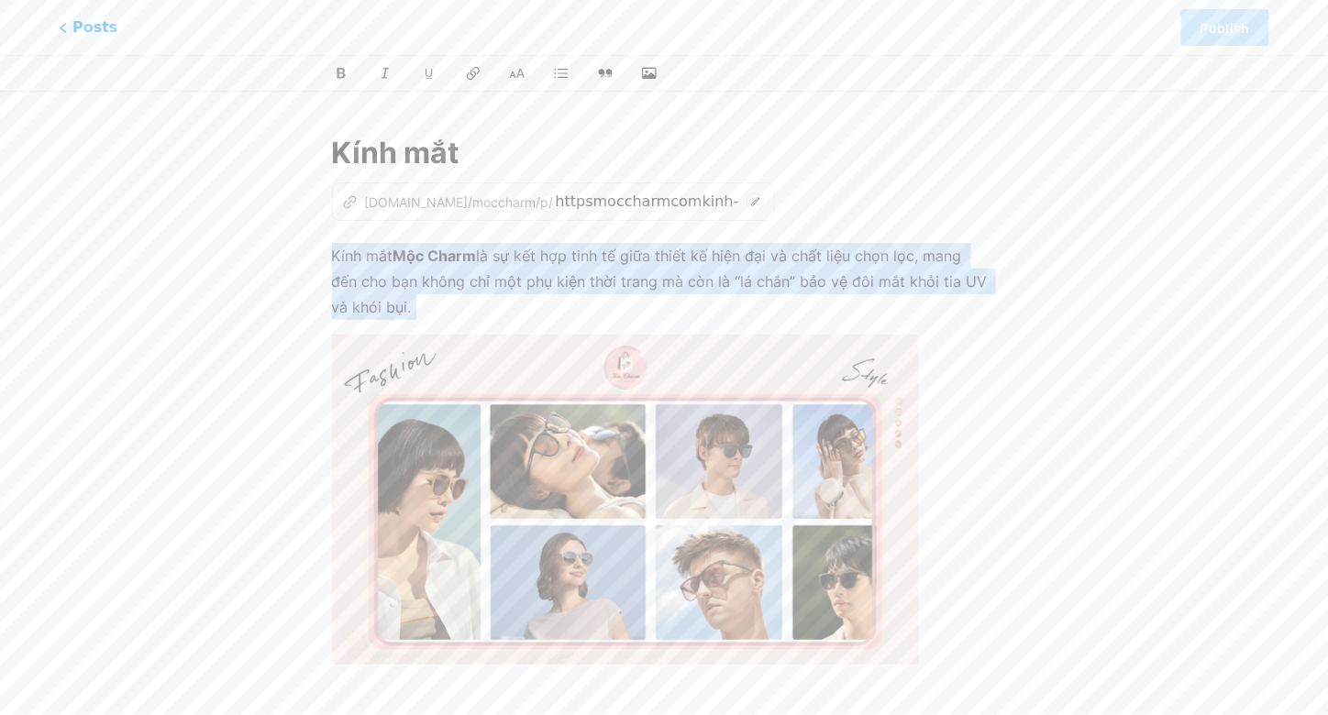
scroll to position [0, 0]
drag, startPoint x: 748, startPoint y: 599, endPoint x: 629, endPoint y: 544, distance: 131.3
click at [629, 544] on img at bounding box center [625, 501] width 587 height 330
click at [628, 544] on img at bounding box center [625, 501] width 587 height 330
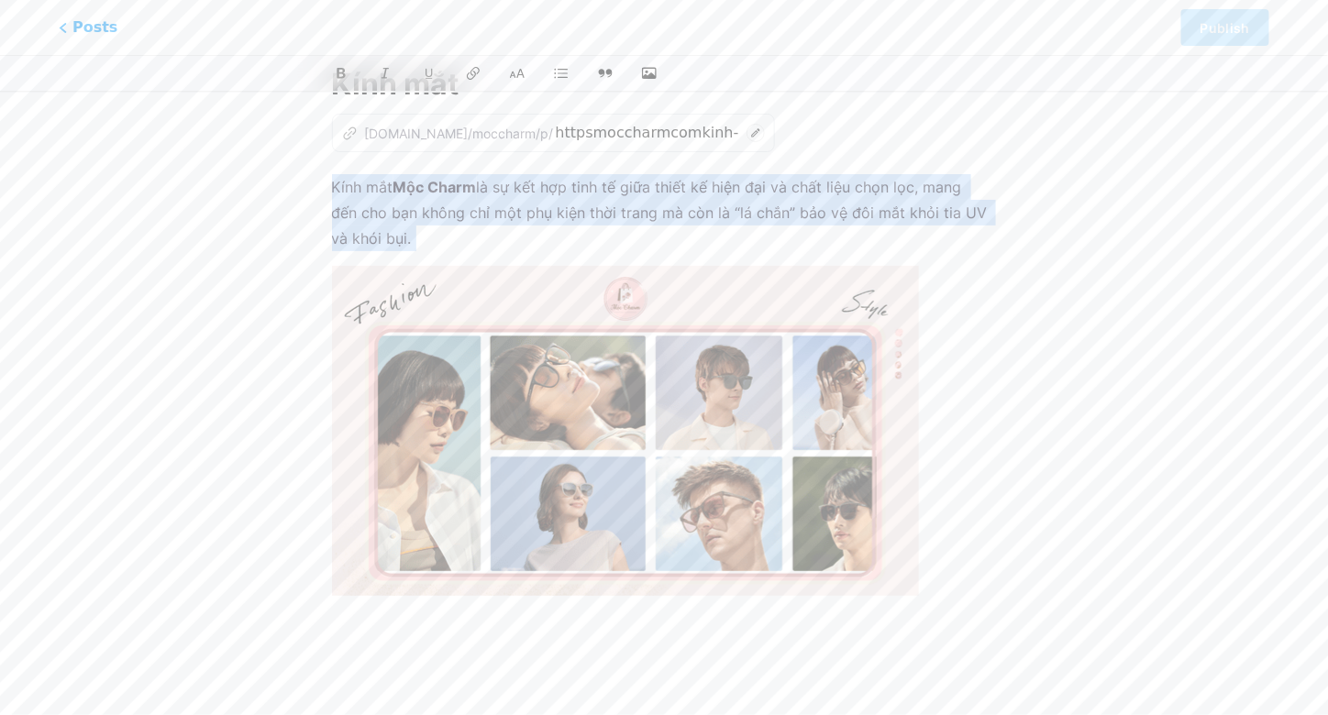
scroll to position [71, 0]
click at [601, 611] on div "Kính mắt Mộc Charm là sự kết hợp tinh tế giữa thiết kế hiện đại và chất liệu ch…" at bounding box center [664, 415] width 665 height 484
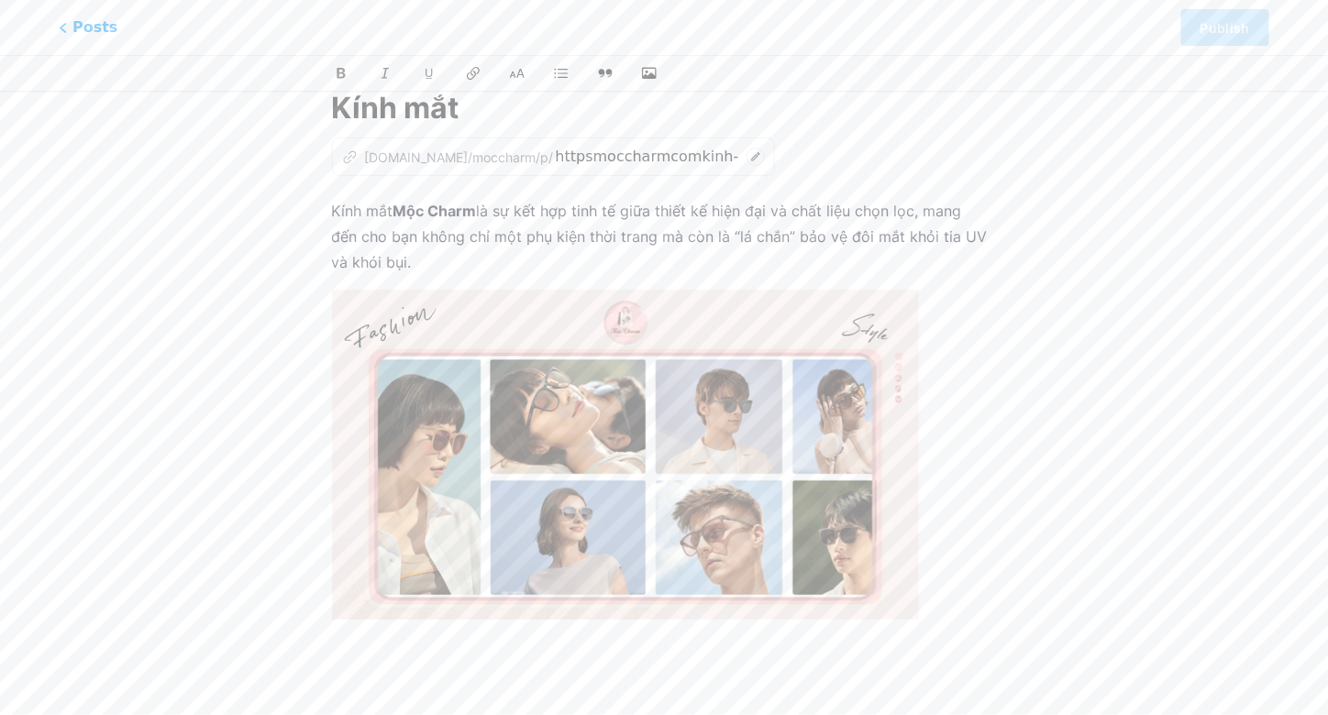
scroll to position [45, 0]
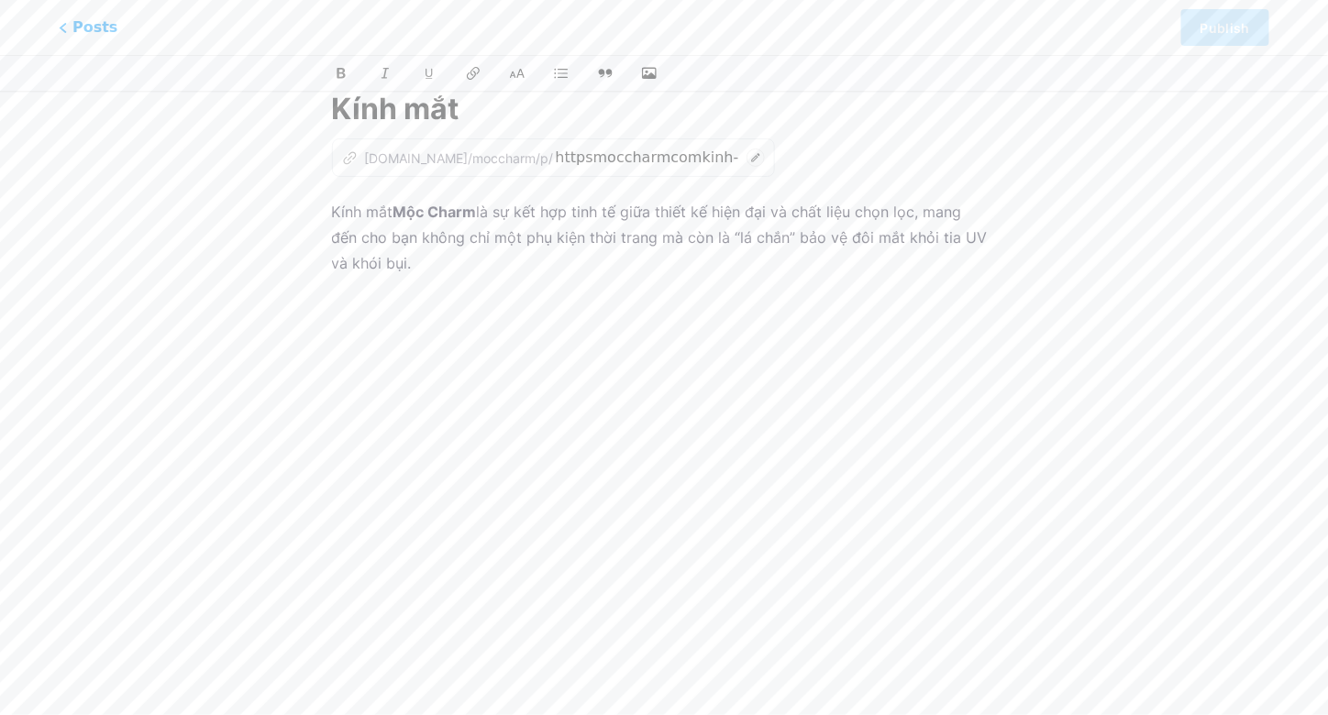
click at [349, 161] on icon "z" at bounding box center [350, 158] width 16 height 16
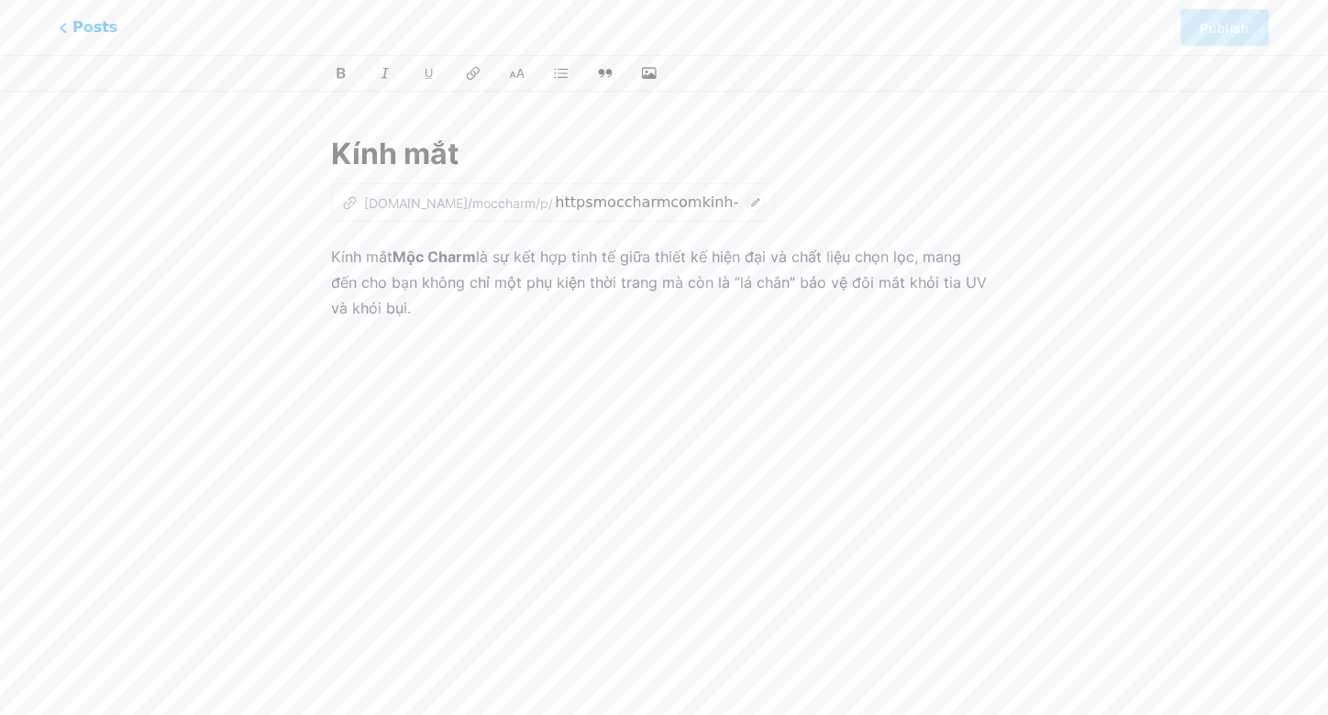
click at [685, 295] on p "Kính mắt Mộc Charm là sự kết hợp tinh tế giữa thiết kế hiện đại và chất liệu ch…" at bounding box center [664, 282] width 665 height 77
click at [653, 69] on icon "button" at bounding box center [649, 73] width 18 height 18
click at [0, 0] on input "file" at bounding box center [0, 0] width 0 height 0
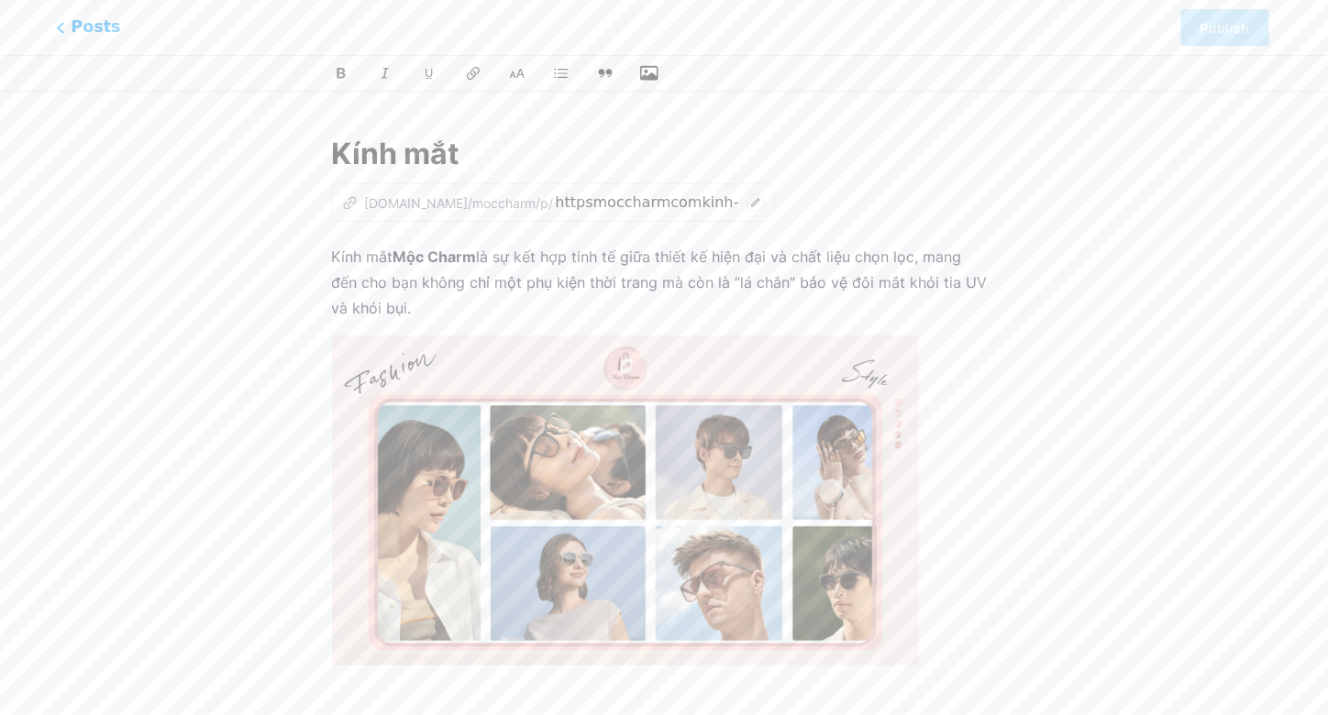
click at [93, 23] on span "Posts" at bounding box center [88, 28] width 65 height 24
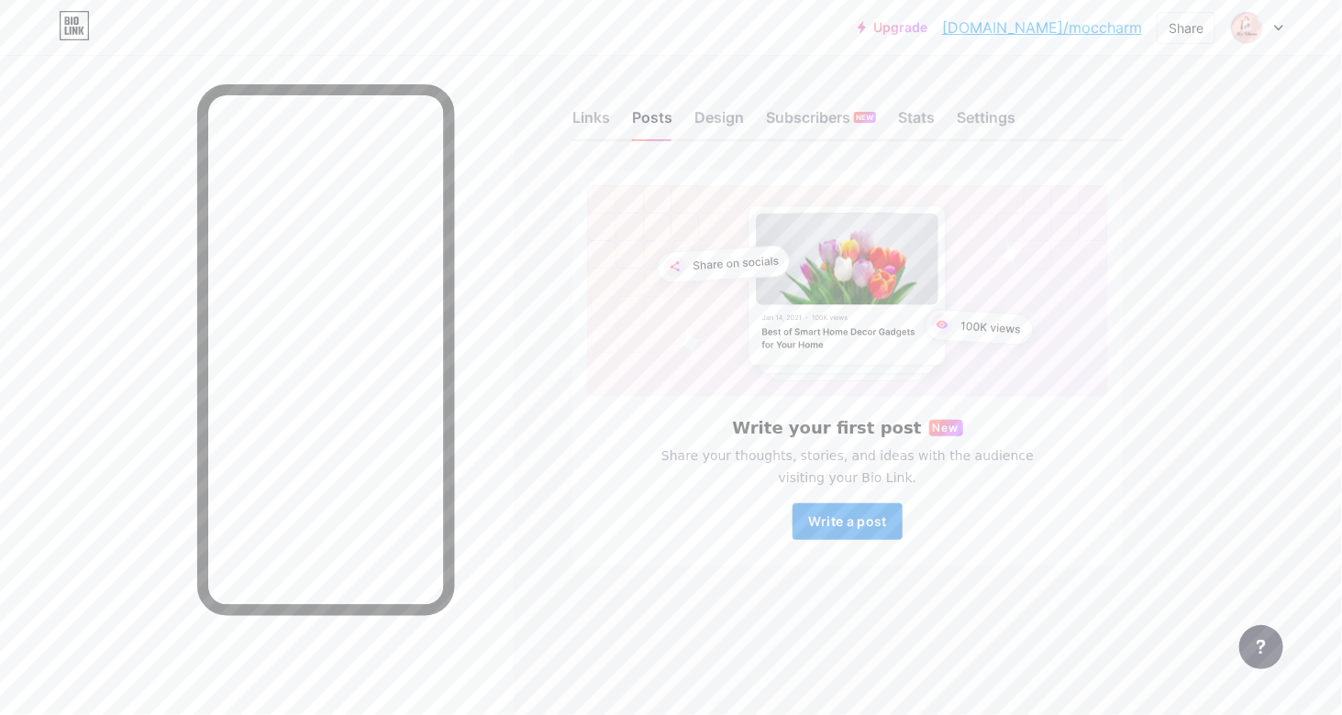
click at [850, 533] on button "Write a post" at bounding box center [848, 522] width 110 height 37
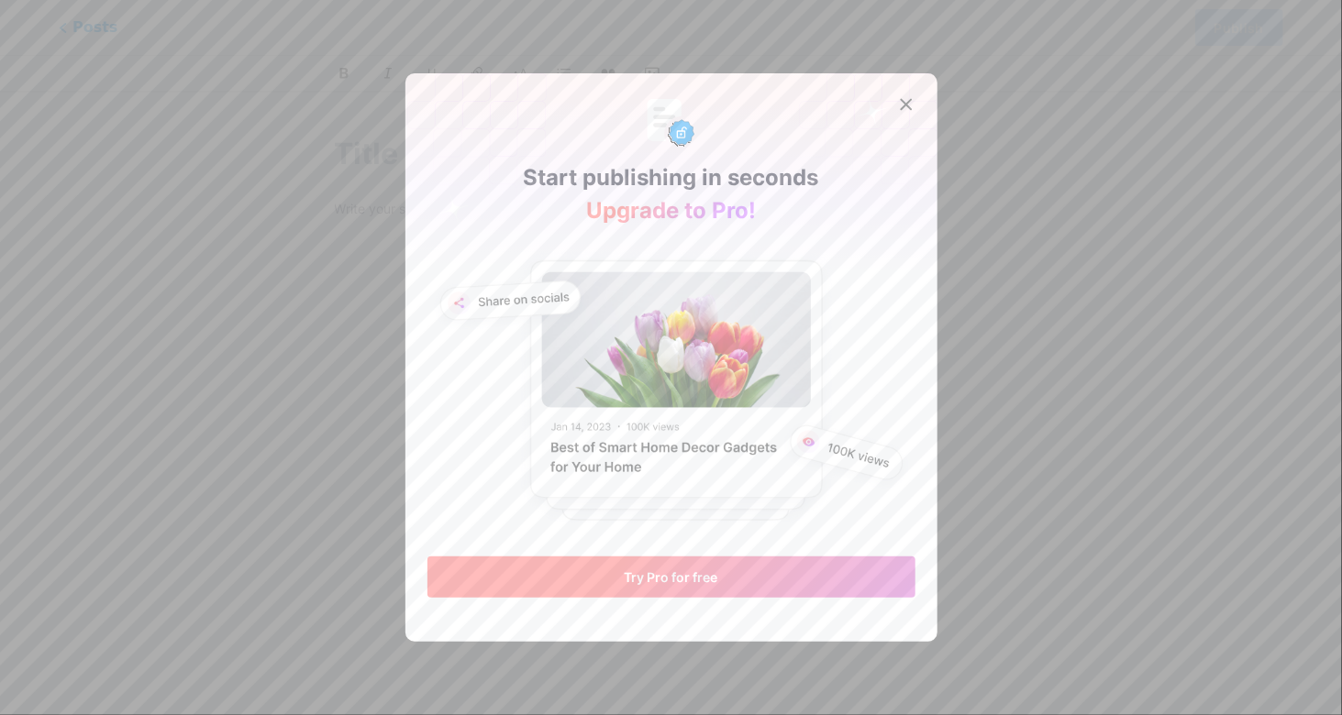
click at [673, 570] on span "Try Pro for free" at bounding box center [672, 578] width 94 height 16
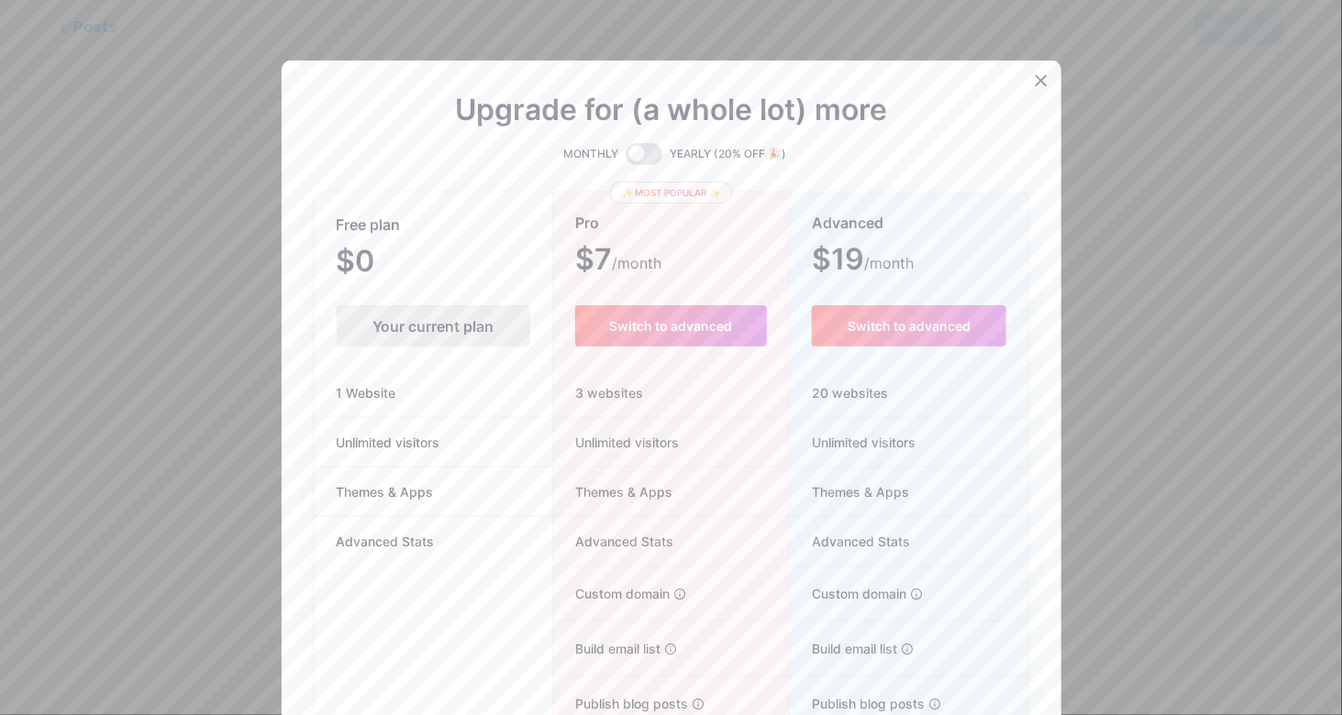
drag, startPoint x: 414, startPoint y: 207, endPoint x: 748, endPoint y: 145, distance: 339.7
click at [418, 206] on div "Free plan $0 /month Your current plan 1 Website Unlimited visitors Themes & App…" at bounding box center [434, 518] width 238 height 648
click at [1025, 85] on div at bounding box center [1041, 80] width 33 height 33
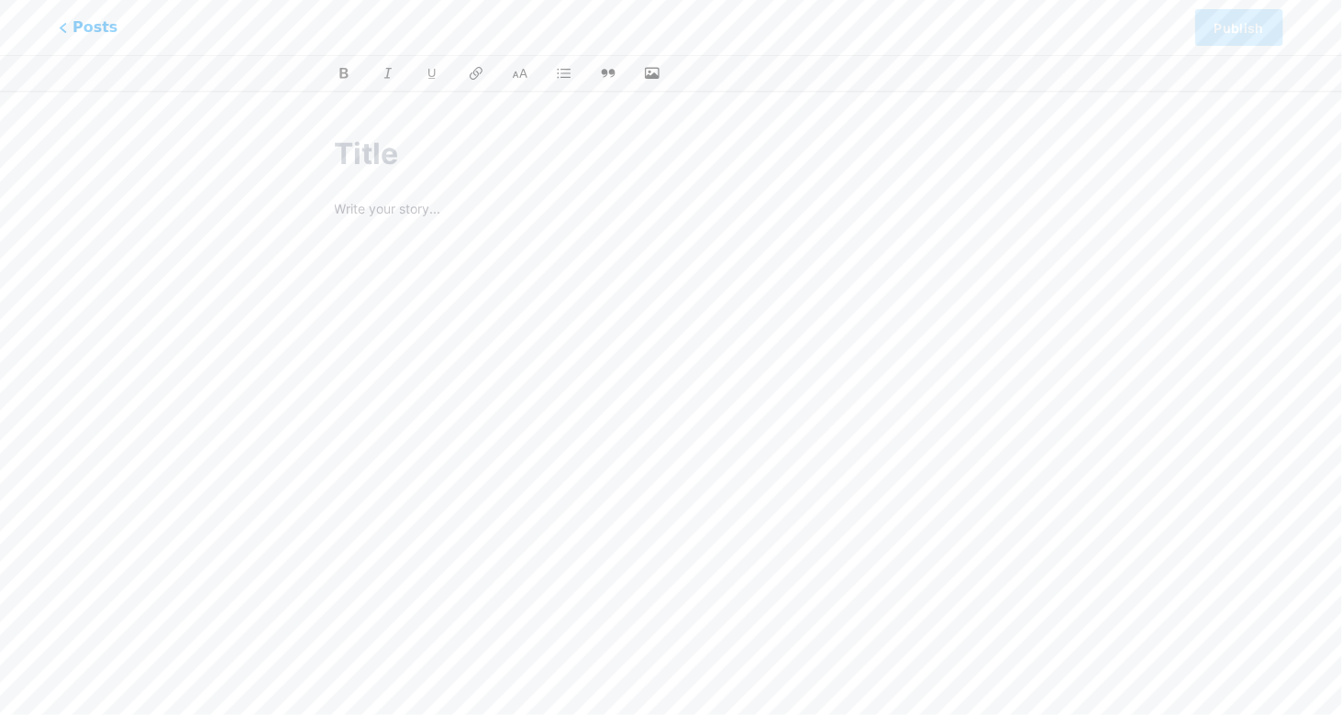
click at [440, 209] on p at bounding box center [671, 211] width 673 height 26
click at [397, 171] on input "text" at bounding box center [671, 154] width 673 height 44
paste input "[URL][DOMAIN_NAME]"
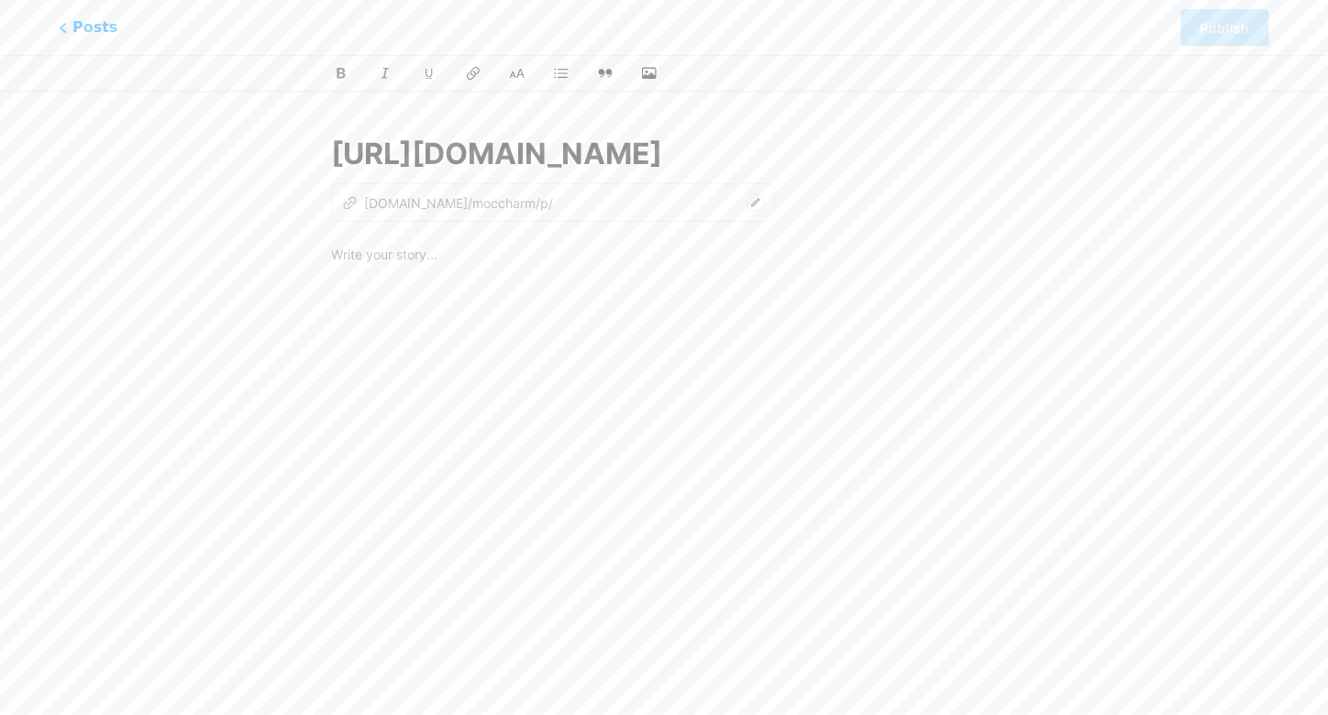
type input "[URL][DOMAIN_NAME]"
click at [413, 216] on div "z [DOMAIN_NAME]/moccharm/p/" at bounding box center [553, 202] width 443 height 39
type input "httpsmoccharmcomkinh-matquick-view"
click at [438, 252] on p at bounding box center [664, 257] width 665 height 26
drag, startPoint x: 997, startPoint y: 148, endPoint x: 226, endPoint y: 144, distance: 771.4
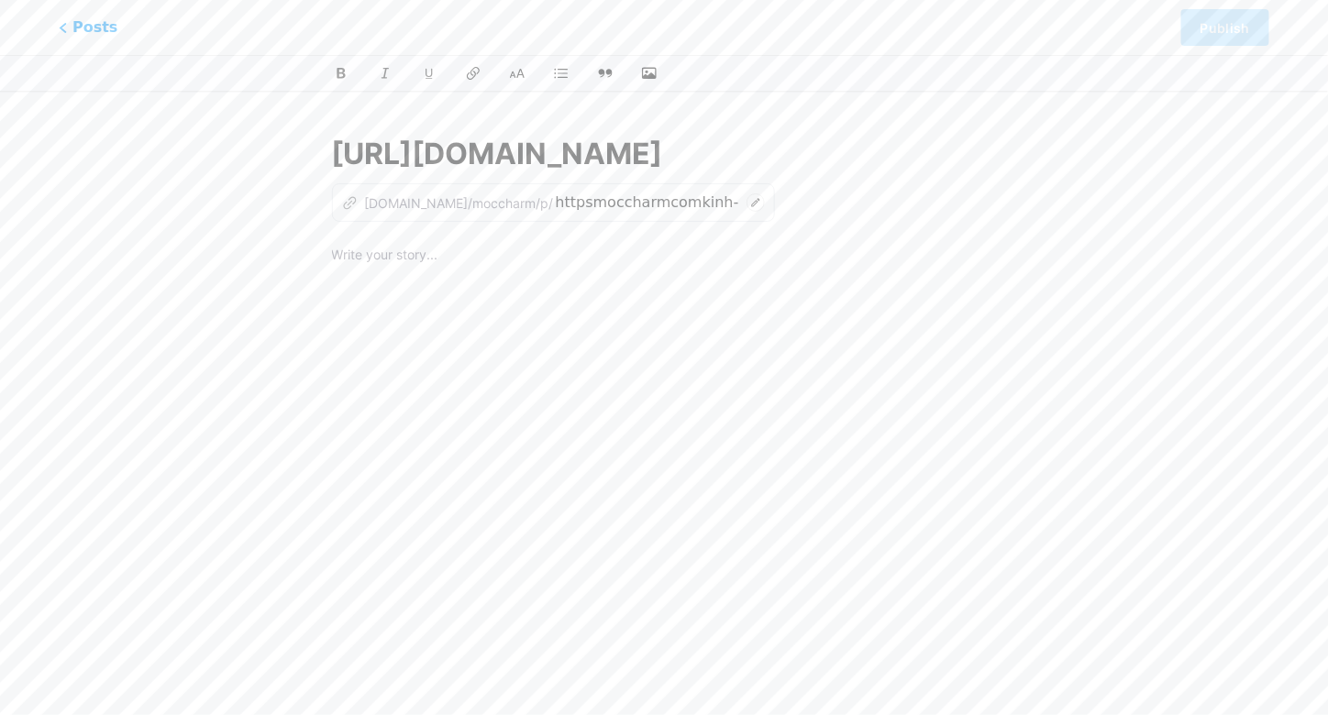
click at [226, 144] on div "This feature is only available for Pro users. Try Pro for free Posts Publish [U…" at bounding box center [664, 421] width 1328 height 622
click at [81, 17] on span "Posts" at bounding box center [88, 28] width 65 height 24
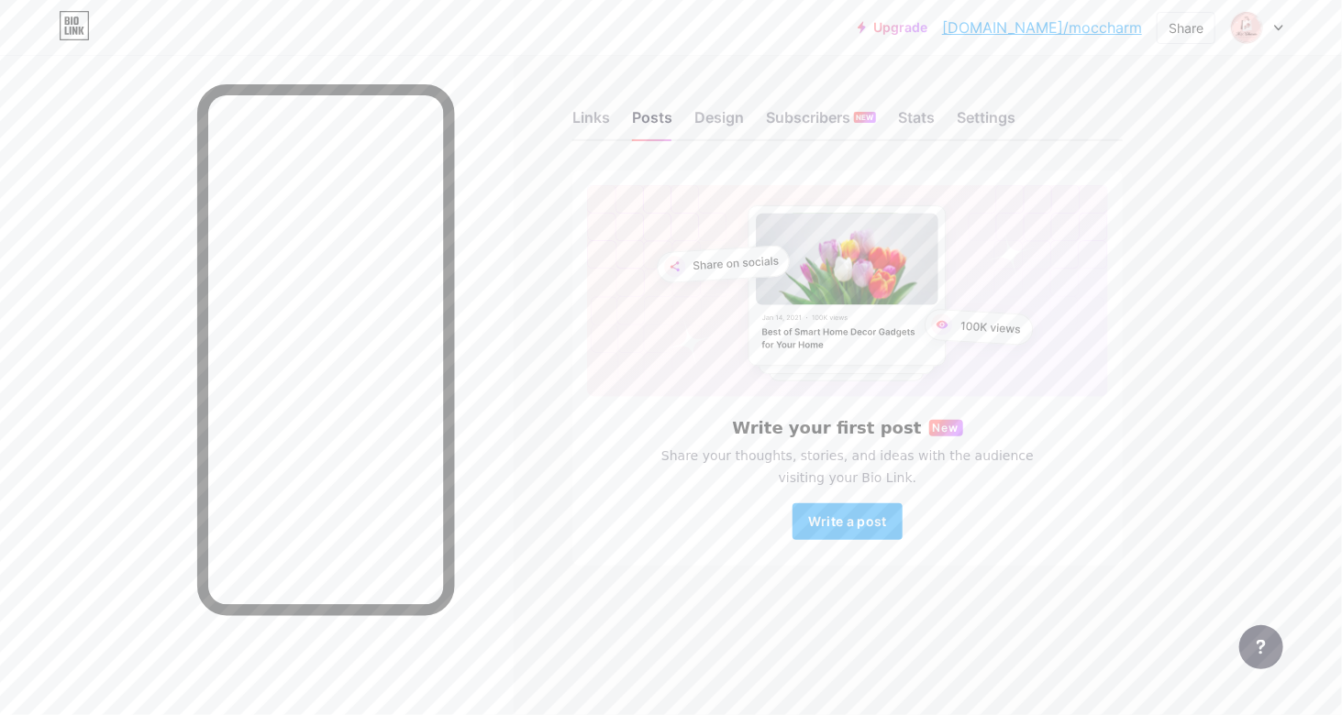
click at [1281, 25] on icon at bounding box center [1278, 28] width 9 height 6
click at [1163, 354] on div "Links Posts Design Subscribers NEW Stats Settings Write your first post New Sha…" at bounding box center [600, 356] width 1200 height 603
click at [746, 116] on div "Links Posts Design Subscribers NEW Stats Settings" at bounding box center [847, 109] width 550 height 64
click at [734, 123] on div "Design" at bounding box center [719, 122] width 50 height 33
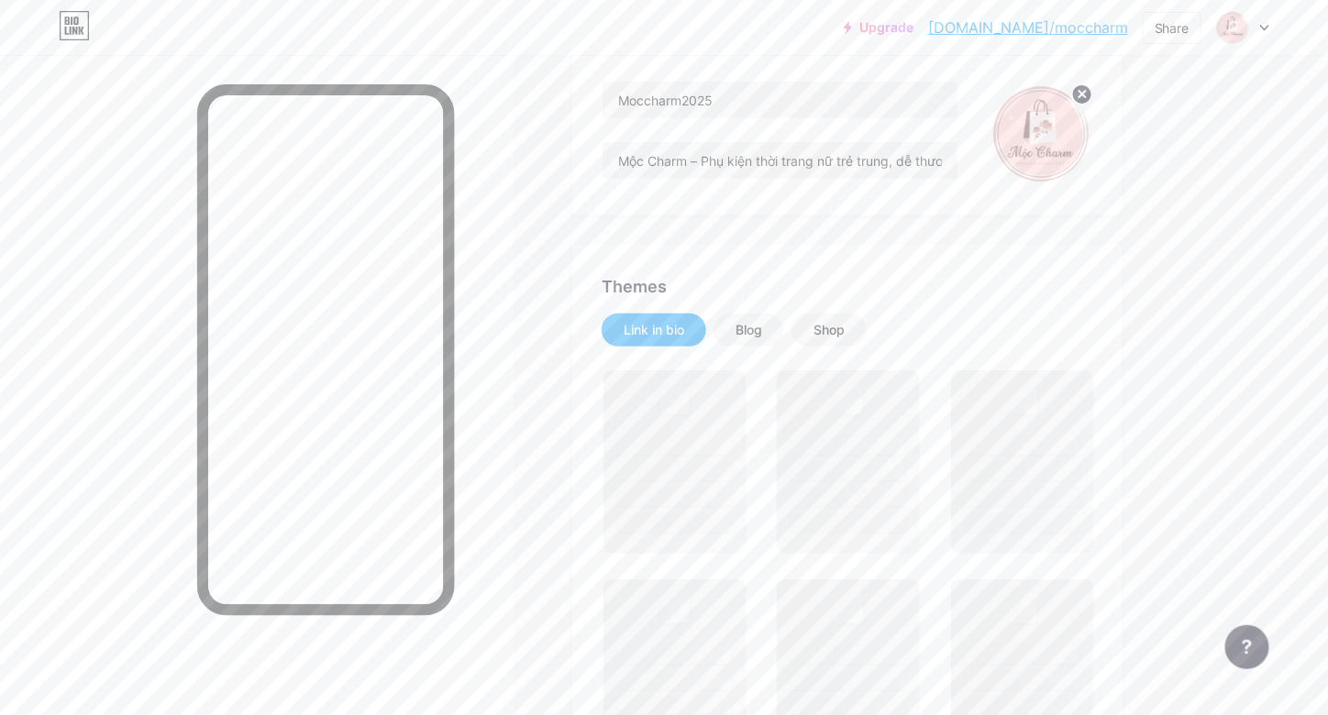
scroll to position [275, 0]
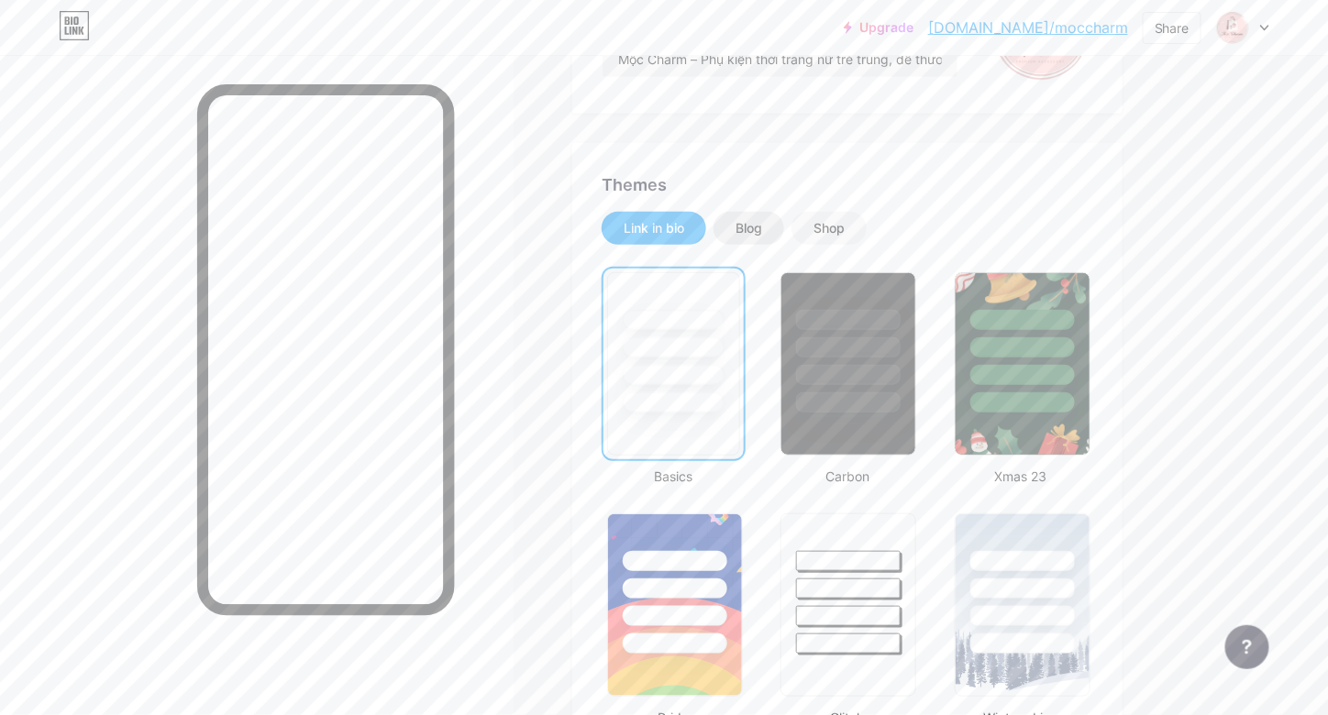
click at [748, 221] on div "Blog" at bounding box center [749, 228] width 27 height 18
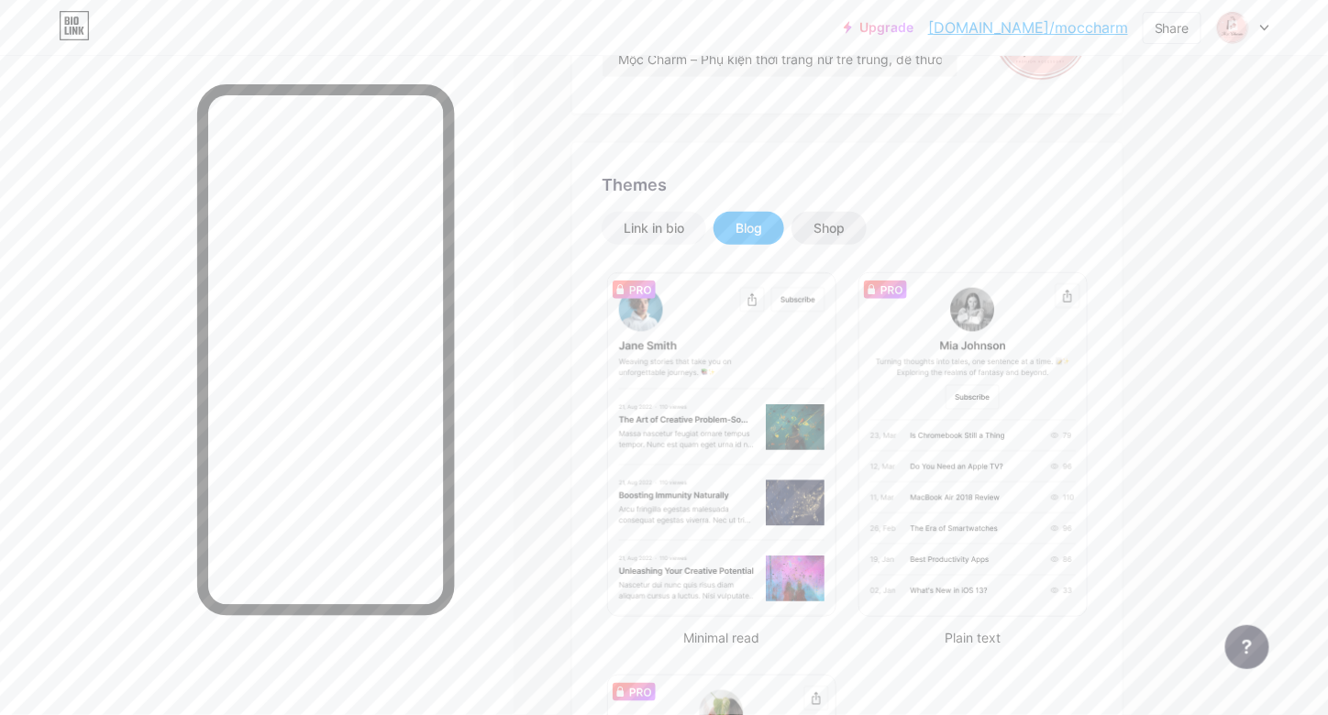
click at [816, 217] on div "Shop" at bounding box center [829, 228] width 75 height 33
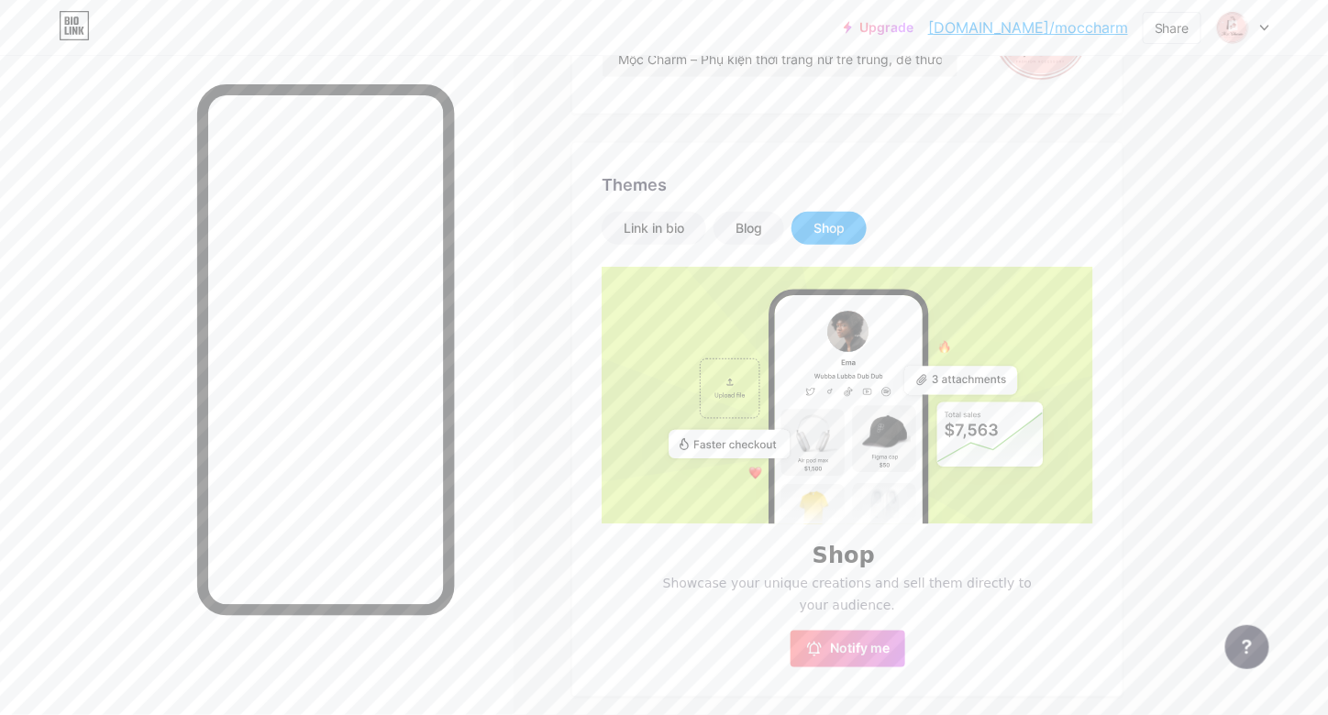
click at [848, 565] on h6 "Shop" at bounding box center [844, 556] width 62 height 18
click at [833, 655] on span "Notify me" at bounding box center [861, 649] width 60 height 18
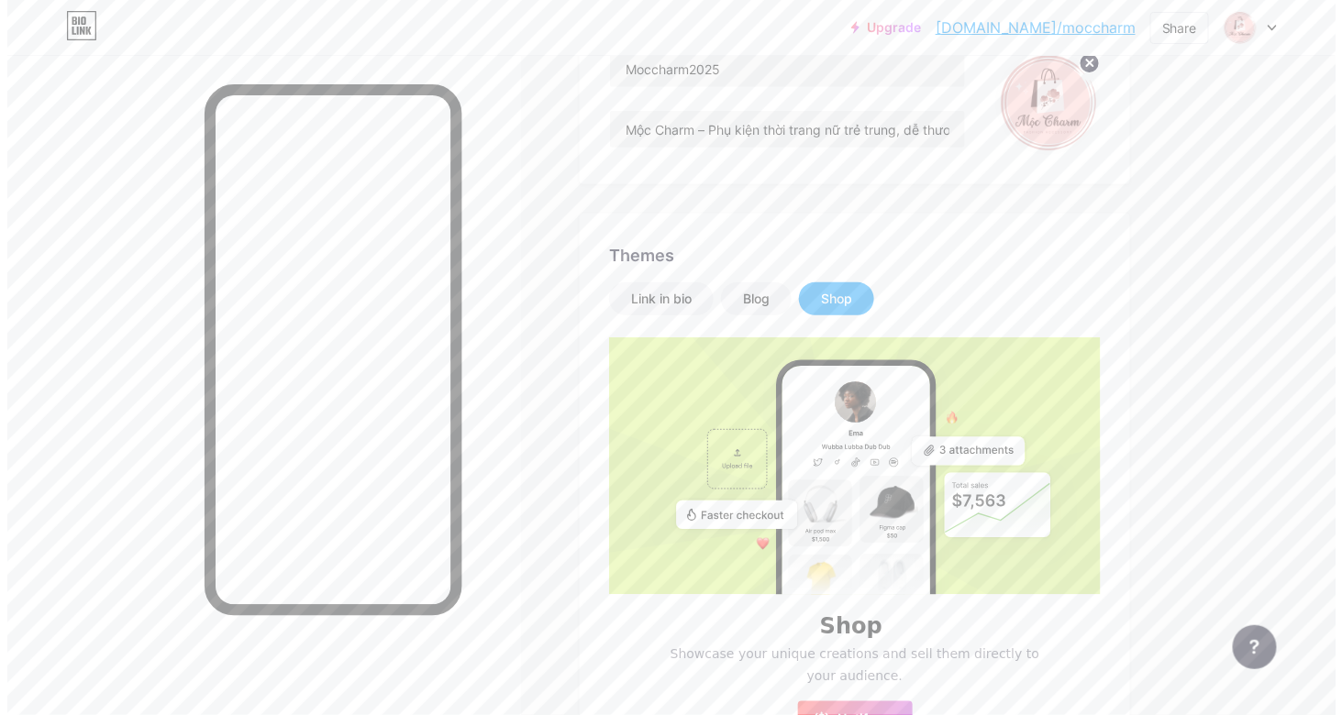
scroll to position [0, 0]
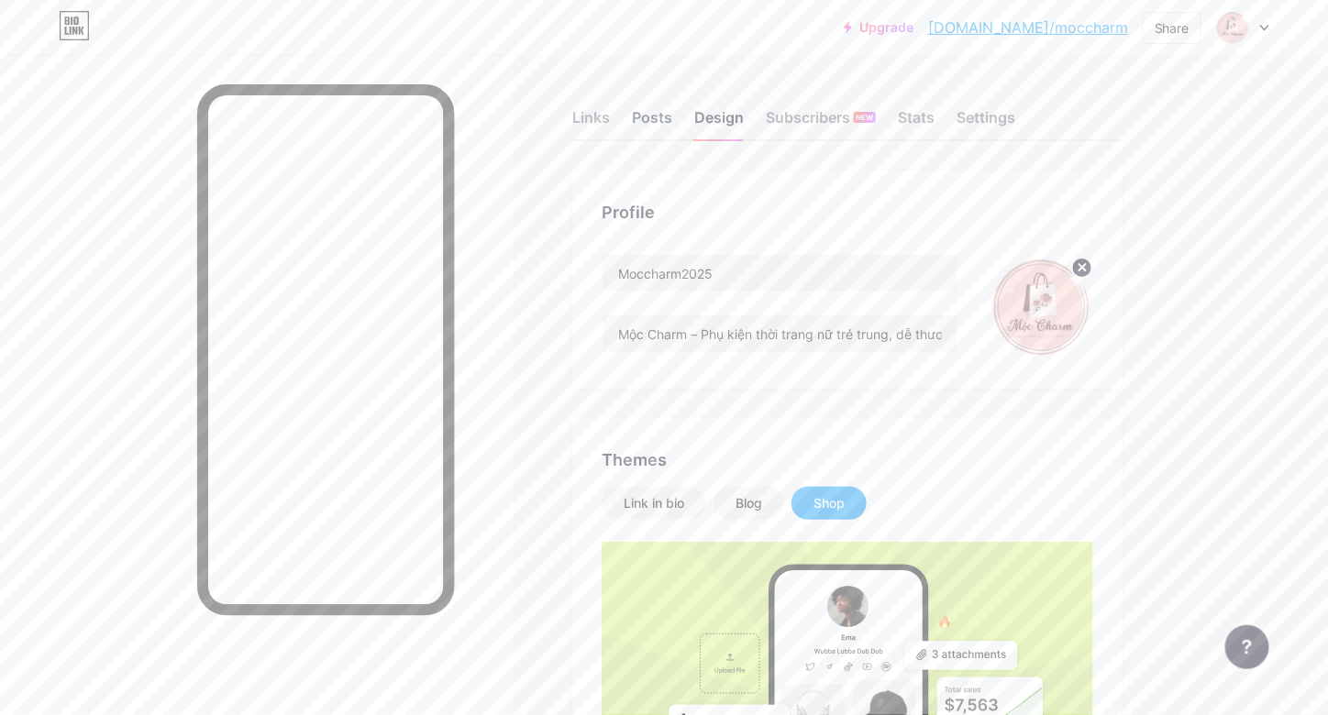
click at [659, 113] on div "Posts" at bounding box center [652, 122] width 40 height 33
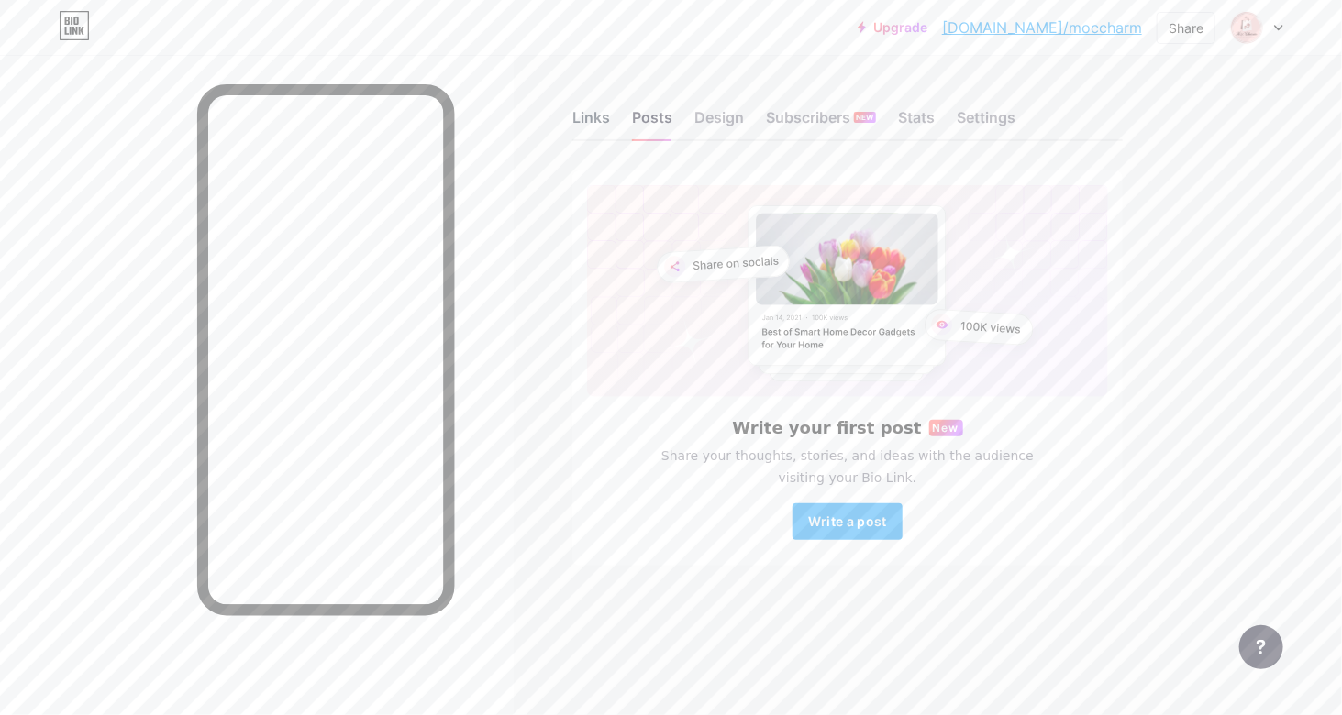
click at [584, 122] on div "Links" at bounding box center [591, 122] width 38 height 33
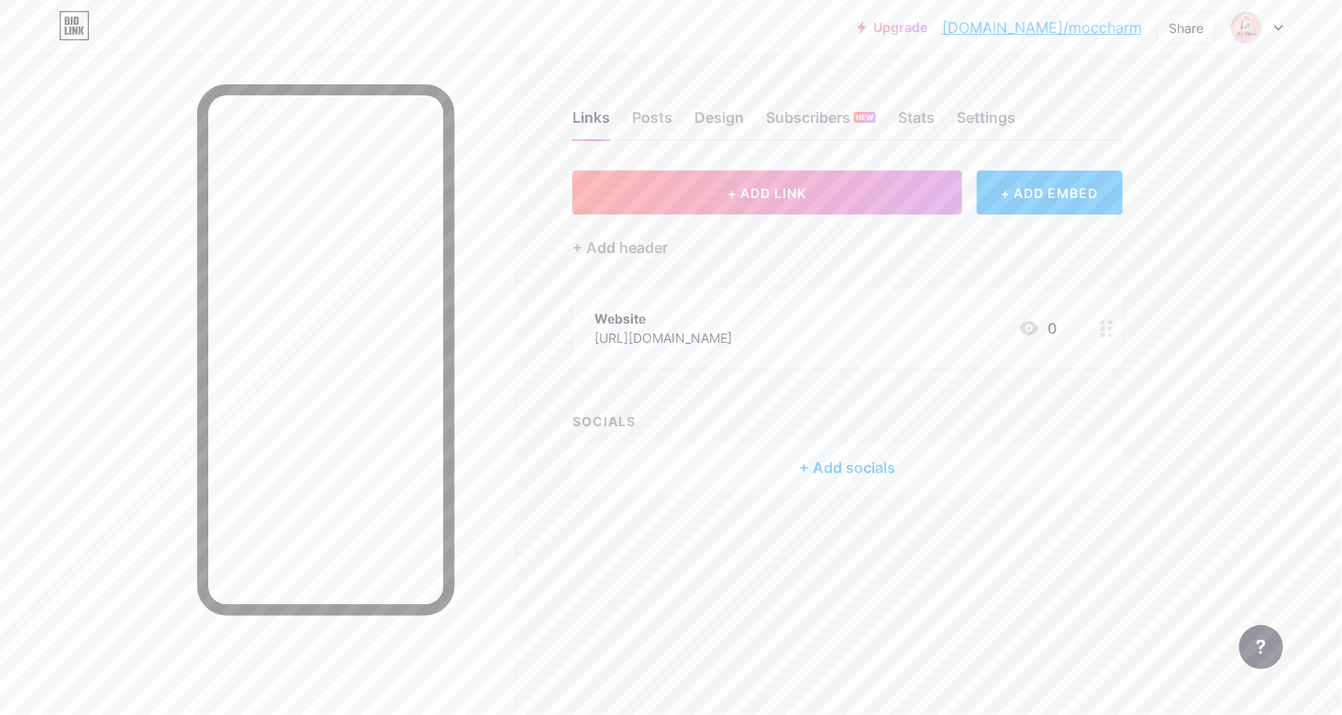
click at [1048, 325] on div "0" at bounding box center [1037, 328] width 39 height 22
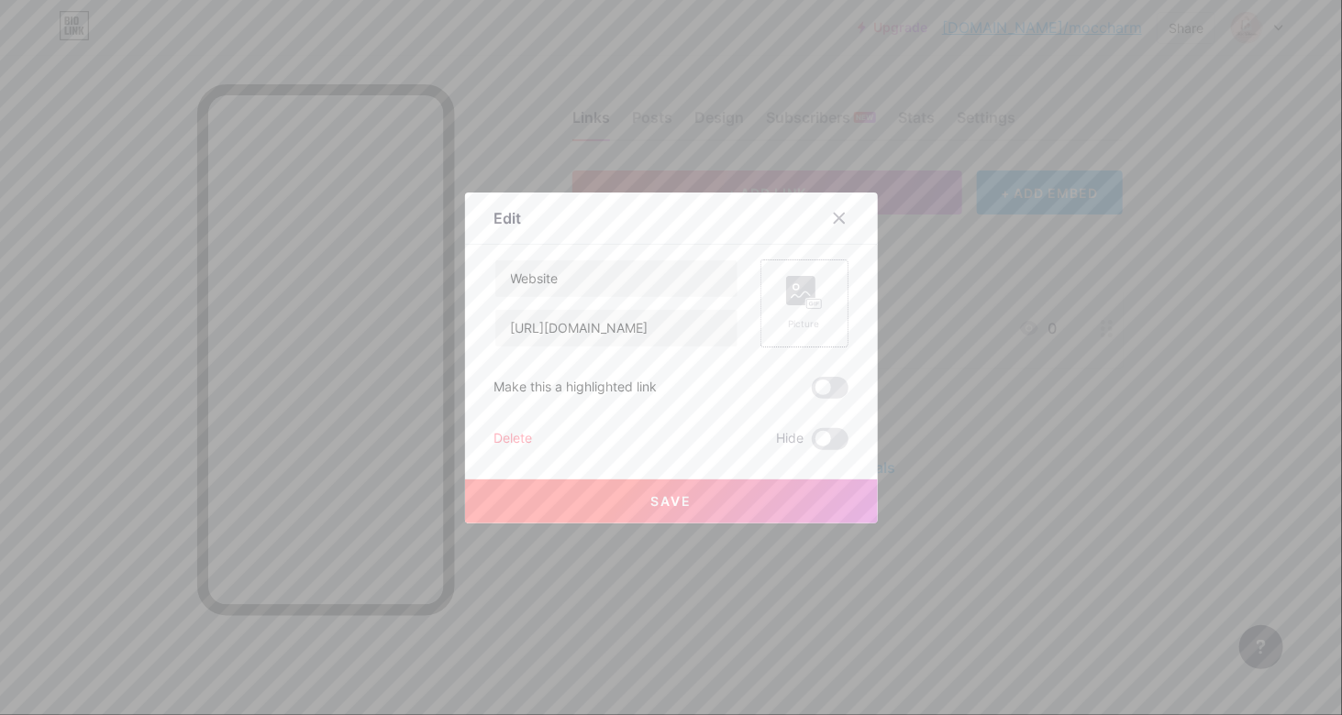
click at [806, 307] on rect at bounding box center [813, 303] width 15 height 9
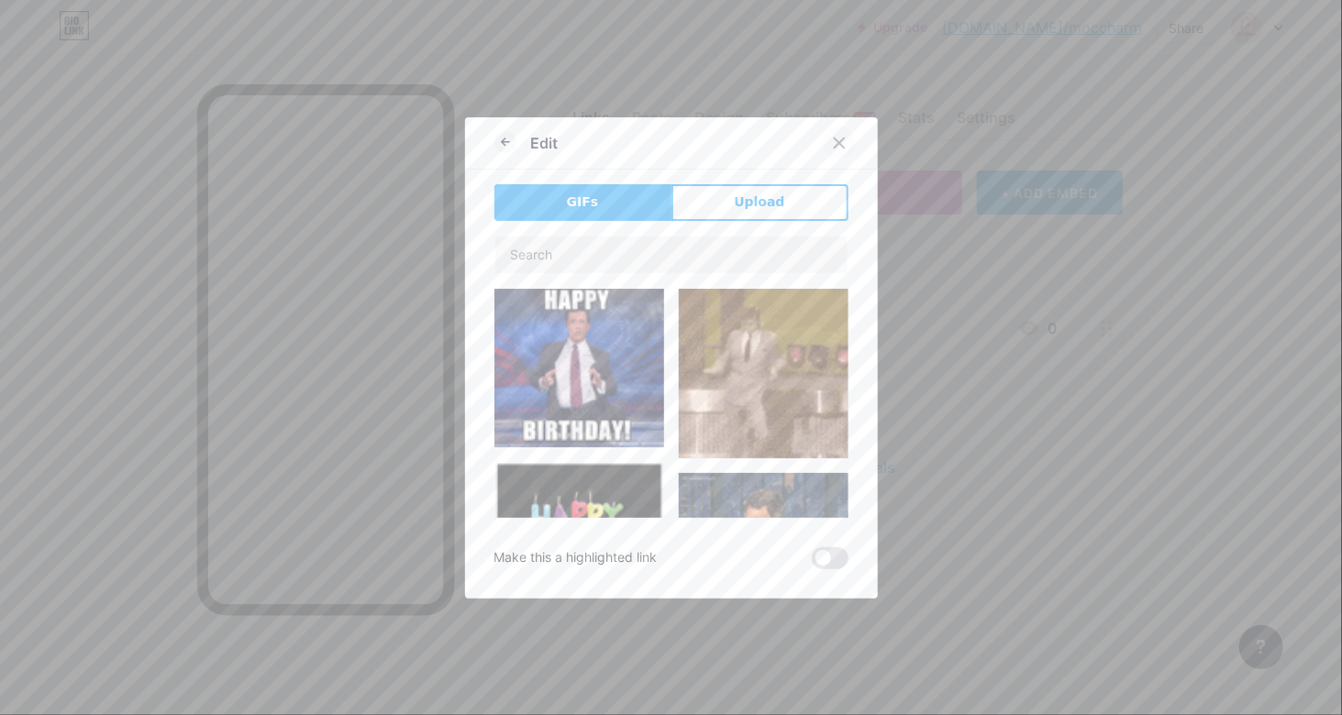
click at [837, 142] on icon at bounding box center [839, 143] width 15 height 15
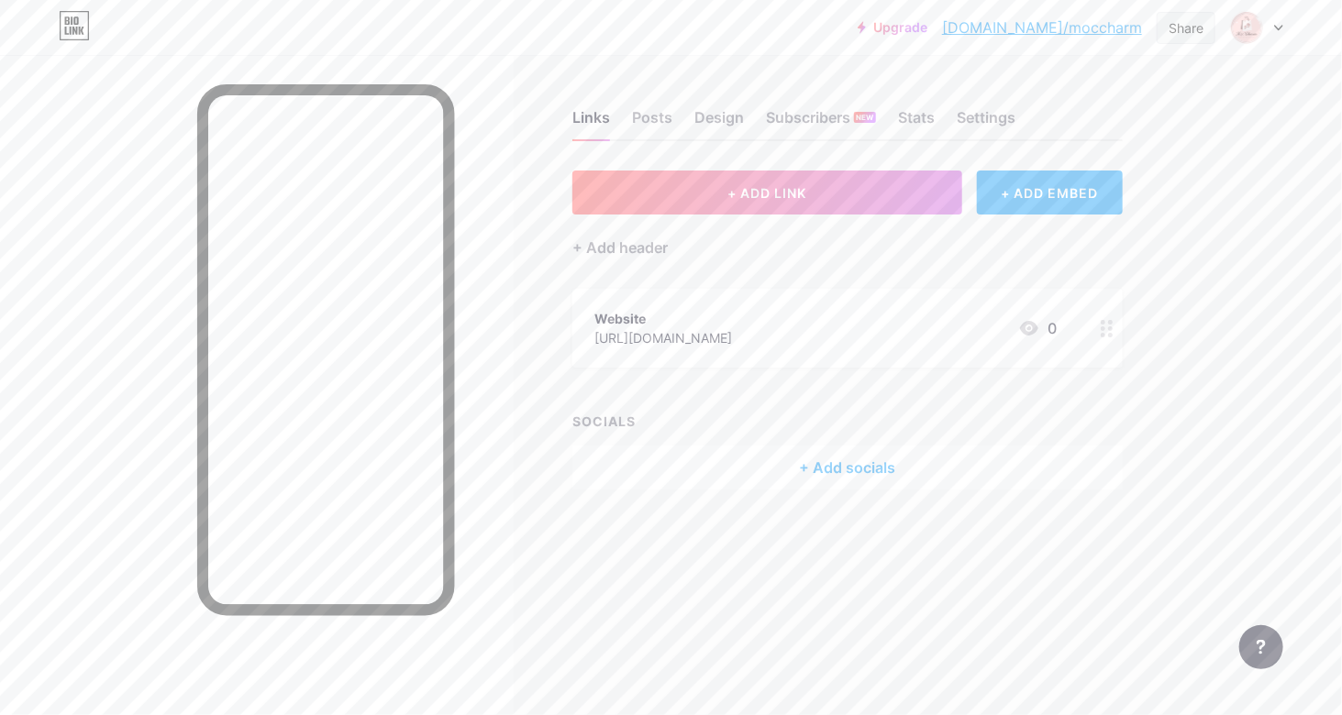
click at [1192, 28] on div "Share" at bounding box center [1186, 27] width 35 height 19
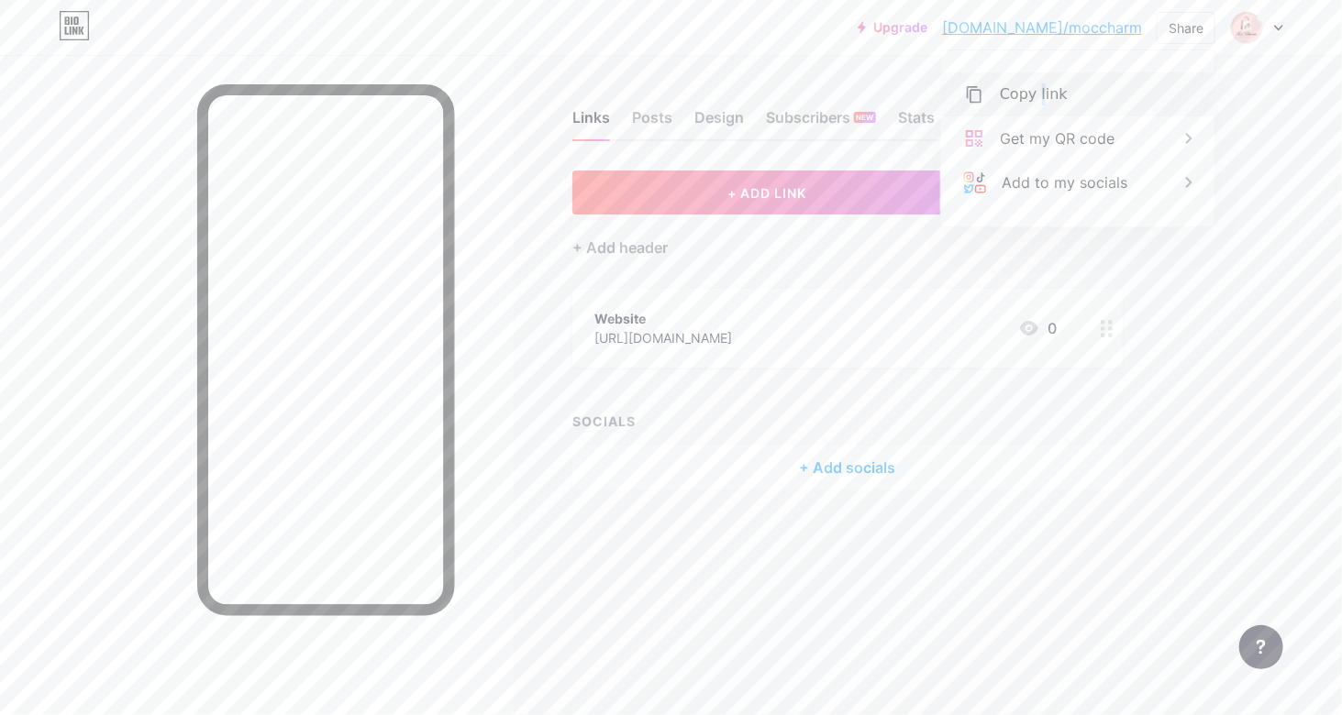
click at [1038, 105] on div "Copy link" at bounding box center [1077, 94] width 273 height 44
copy div "l"
click at [1040, 87] on div "Copied" at bounding box center [1025, 94] width 51 height 22
click at [987, 90] on div "Copy link" at bounding box center [1077, 94] width 273 height 44
drag, startPoint x: 1196, startPoint y: 516, endPoint x: 1207, endPoint y: 507, distance: 13.8
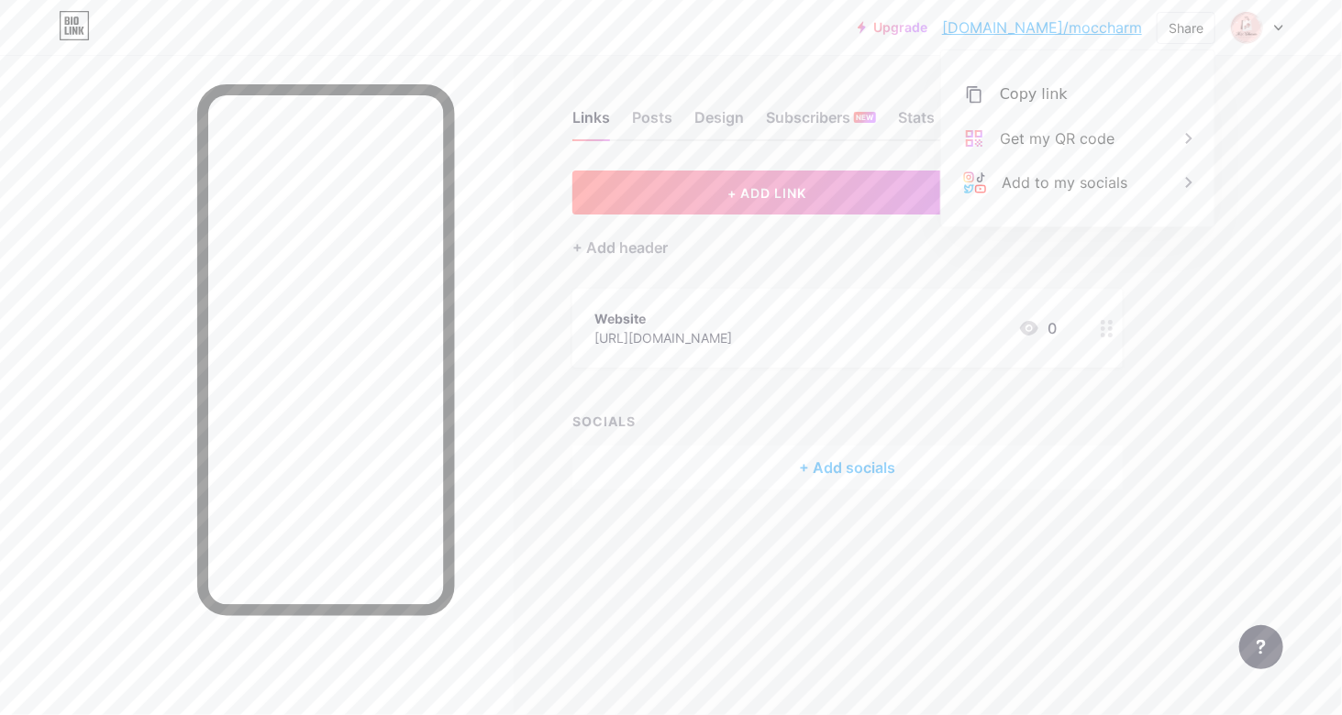
click at [1198, 515] on div "Links Posts Design Subscribers NEW Stats Settings + ADD LINK + ADD EMBED + Add …" at bounding box center [600, 318] width 1200 height 527
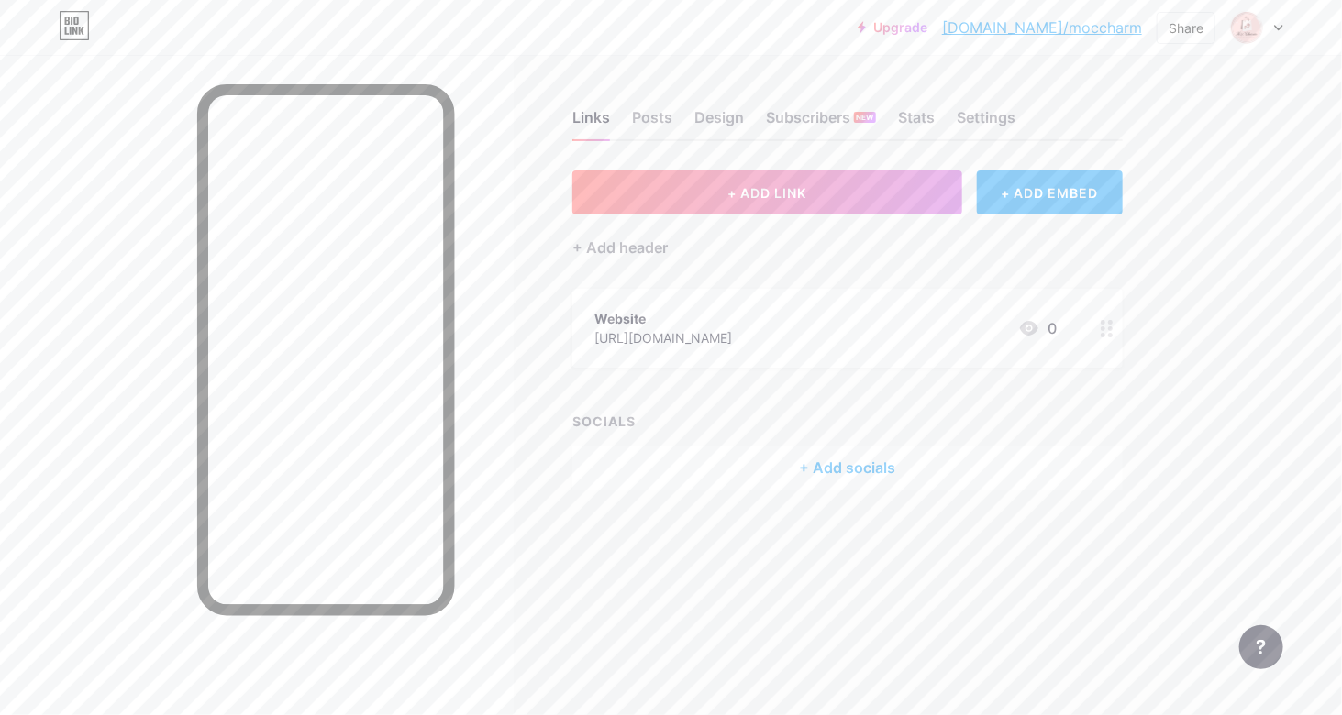
click at [1106, 337] on div at bounding box center [1107, 328] width 31 height 79
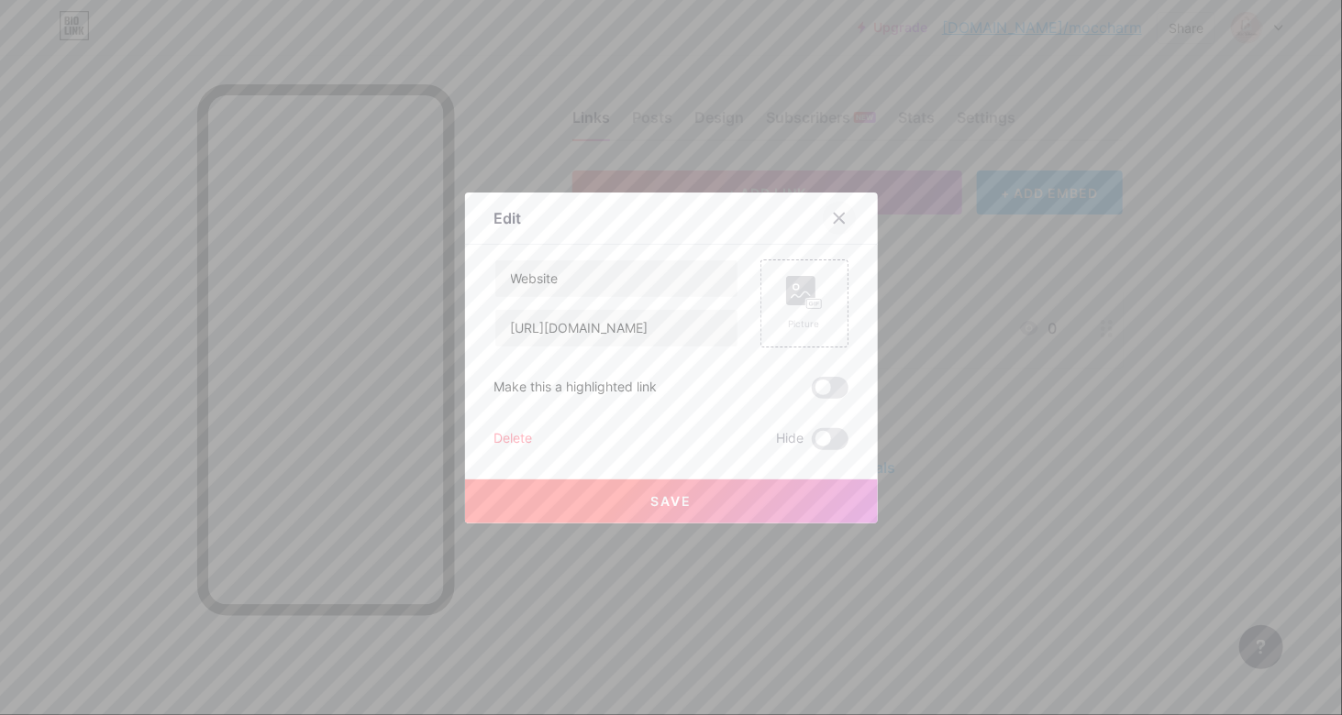
click at [832, 223] on icon at bounding box center [839, 218] width 15 height 15
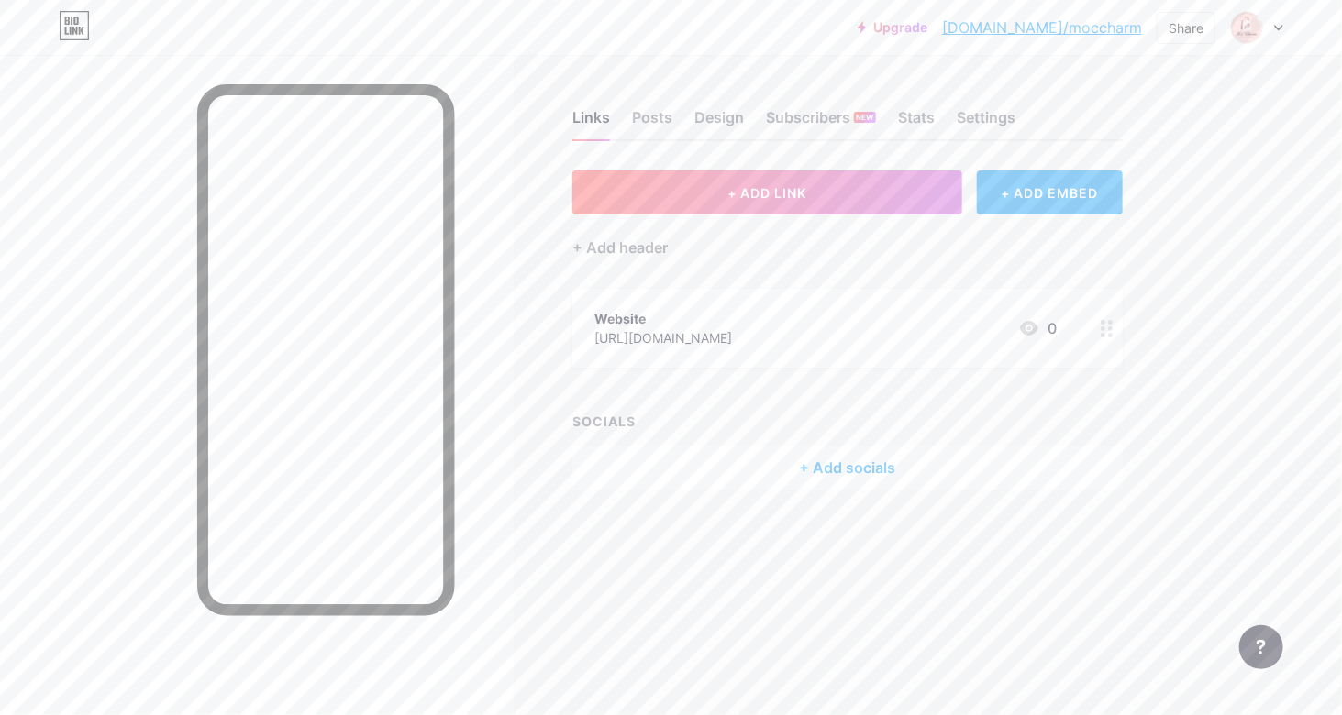
click at [72, 25] on icon at bounding box center [74, 25] width 31 height 29
click at [72, 28] on icon at bounding box center [74, 25] width 31 height 29
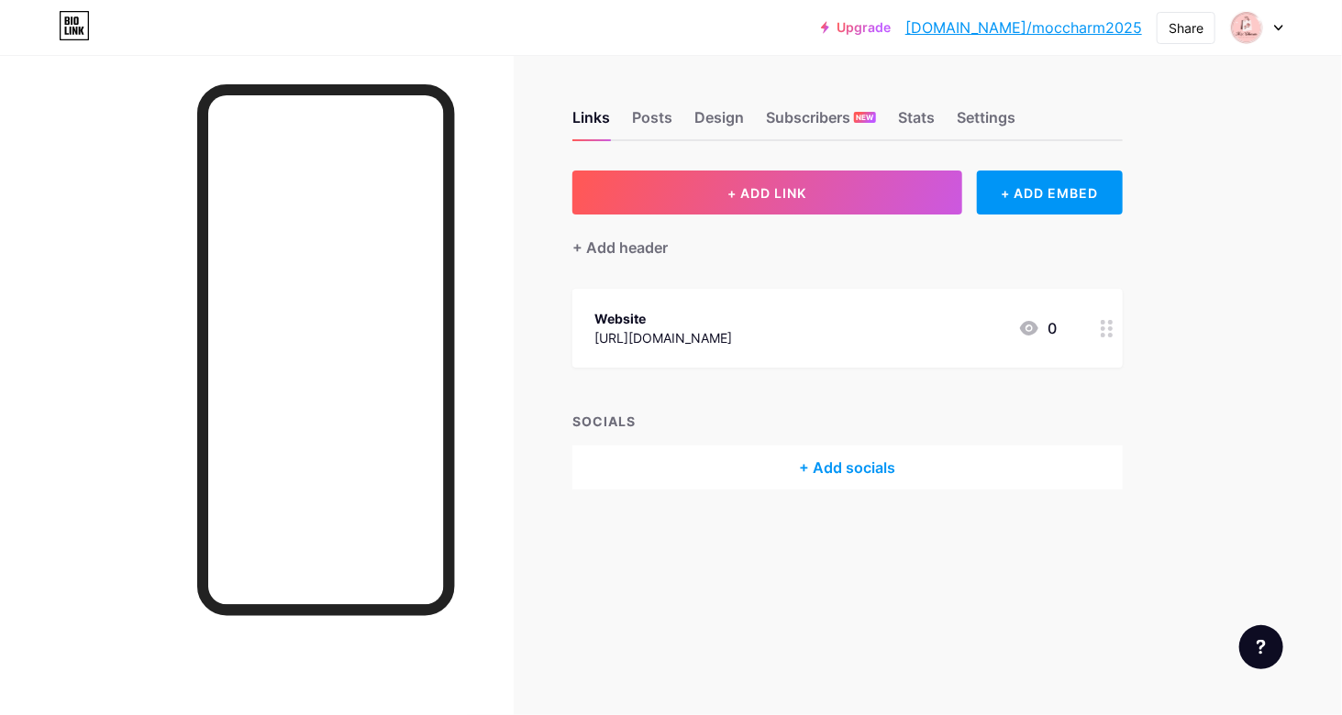
click at [1037, 329] on icon at bounding box center [1029, 328] width 22 height 22
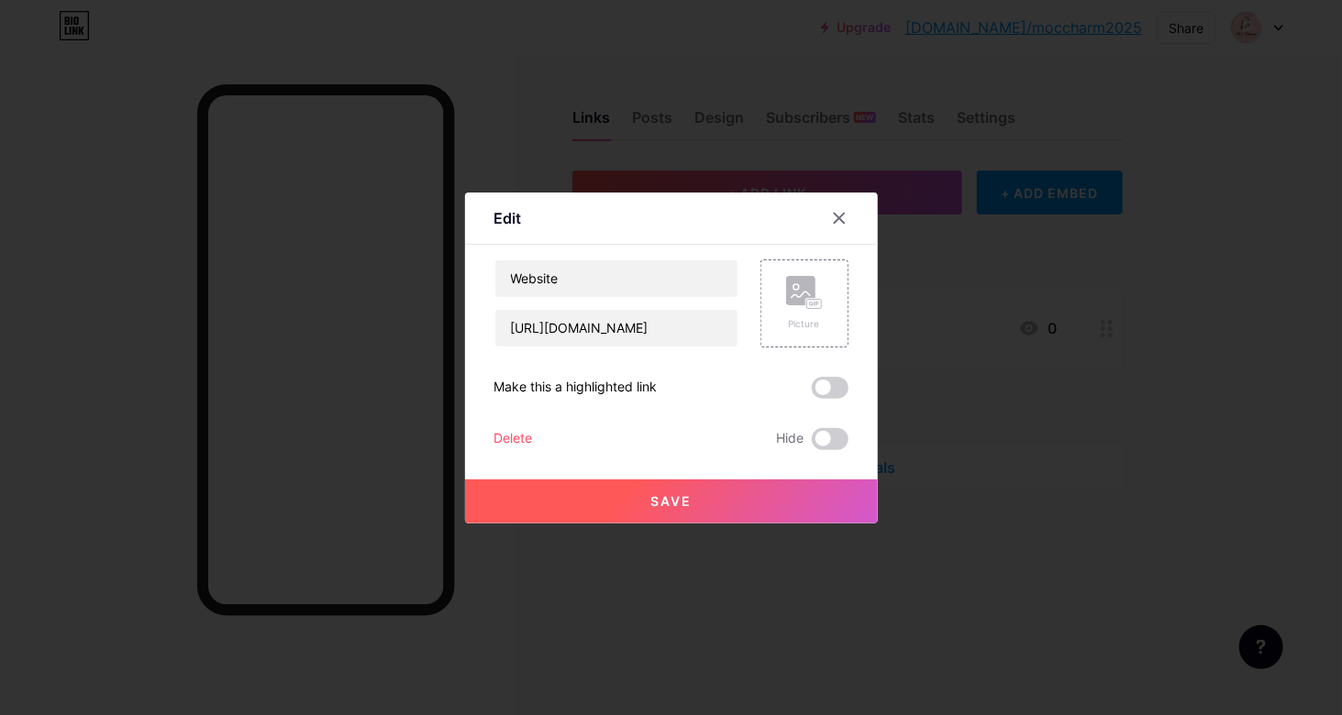
click at [857, 229] on div at bounding box center [850, 218] width 55 height 33
